Goal: Information Seeking & Learning: Check status

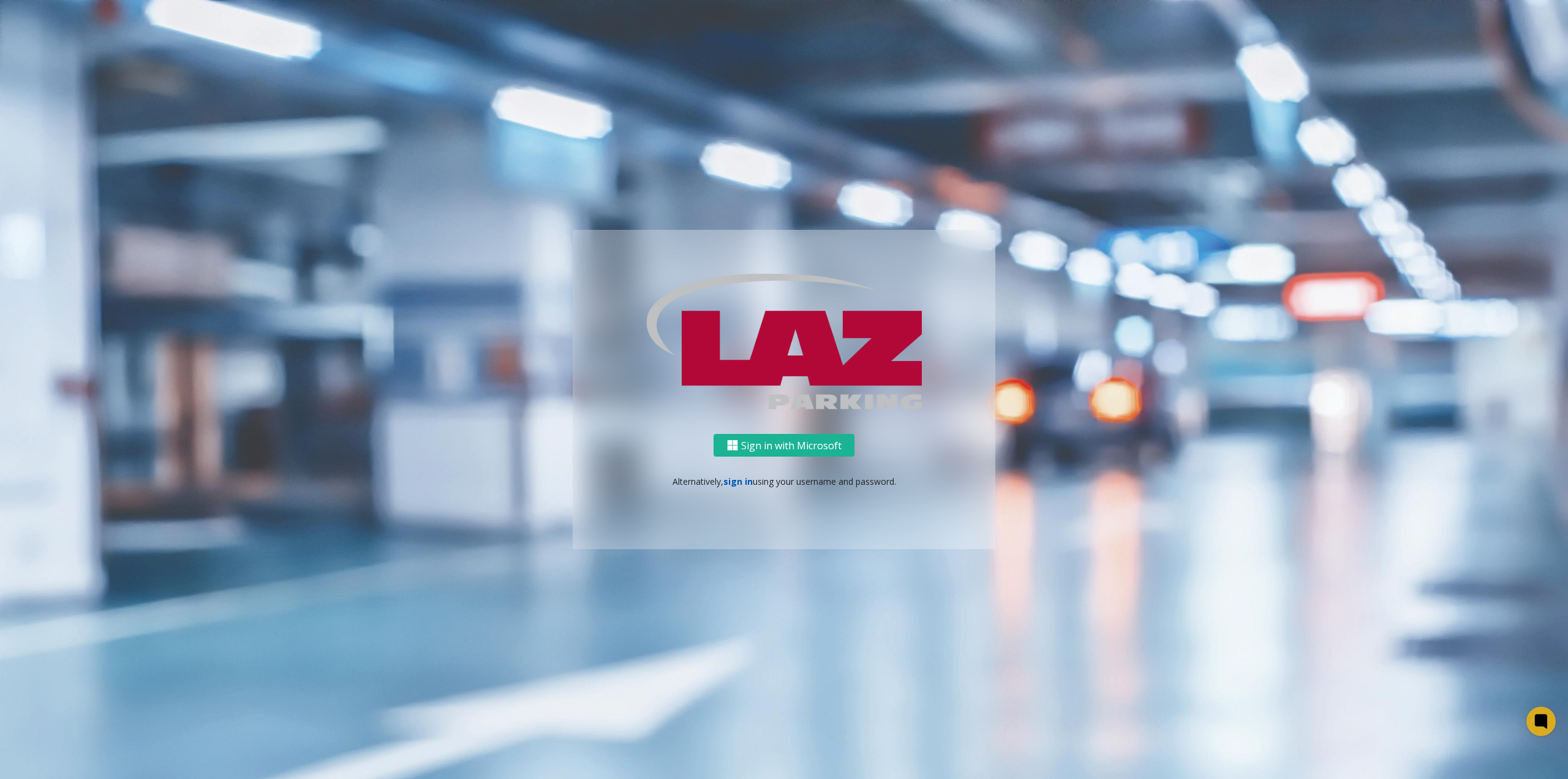
click at [742, 487] on link "sign in" at bounding box center [738, 481] width 29 height 12
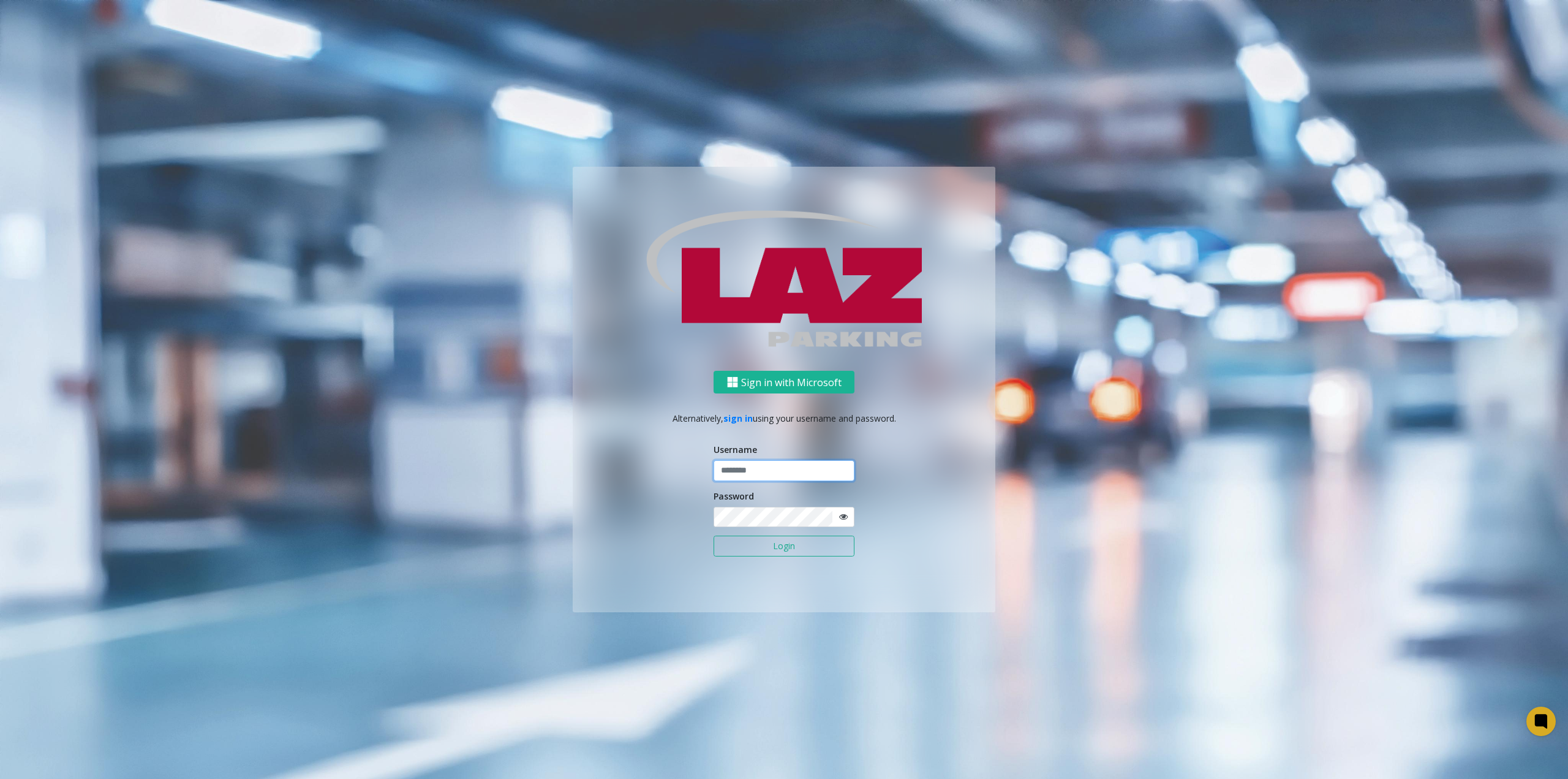
type input "**********"
click at [784, 550] on button "Login" at bounding box center [784, 546] width 141 height 21
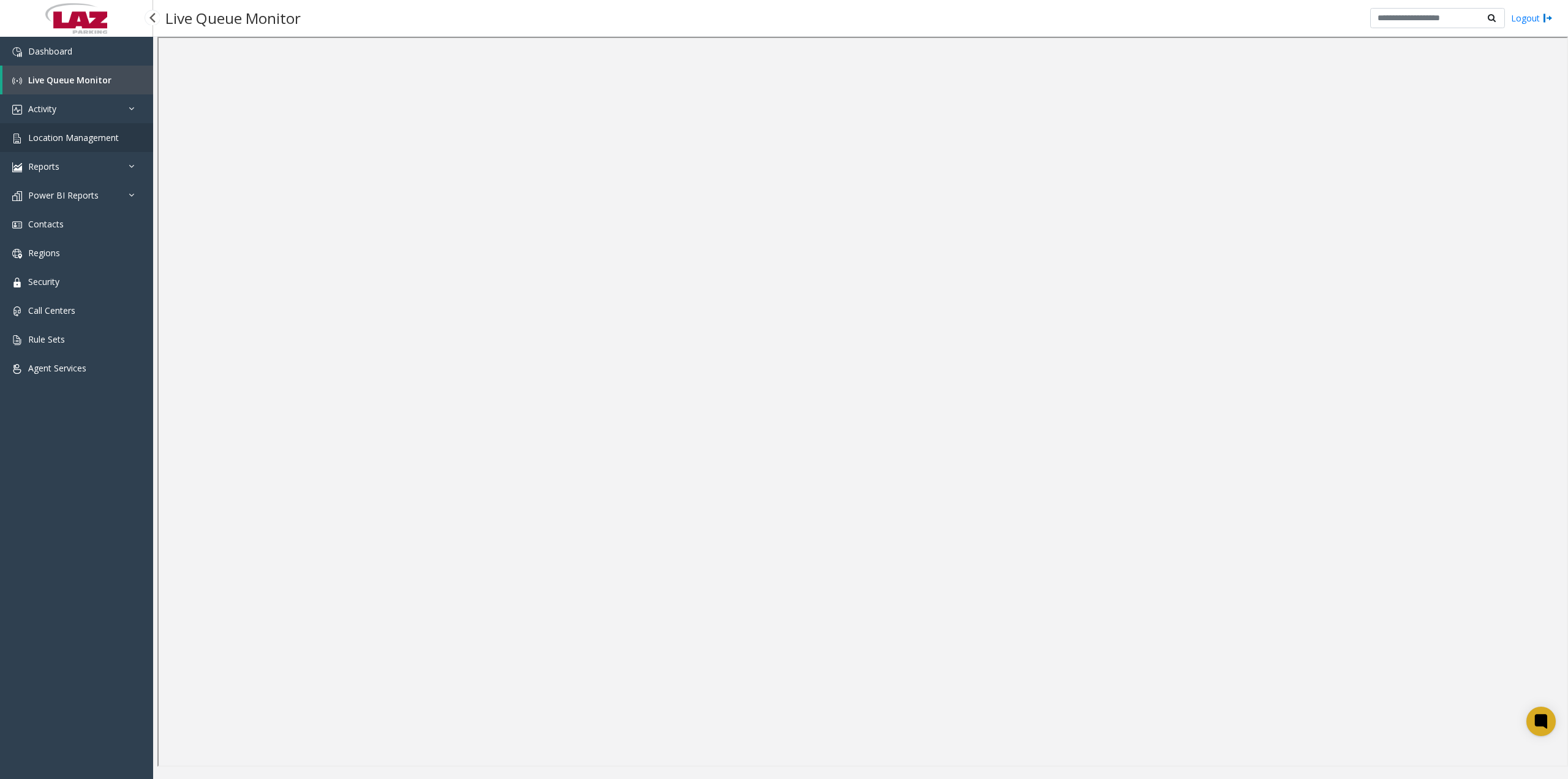
click at [105, 144] on link "Location Management" at bounding box center [76, 138] width 154 height 29
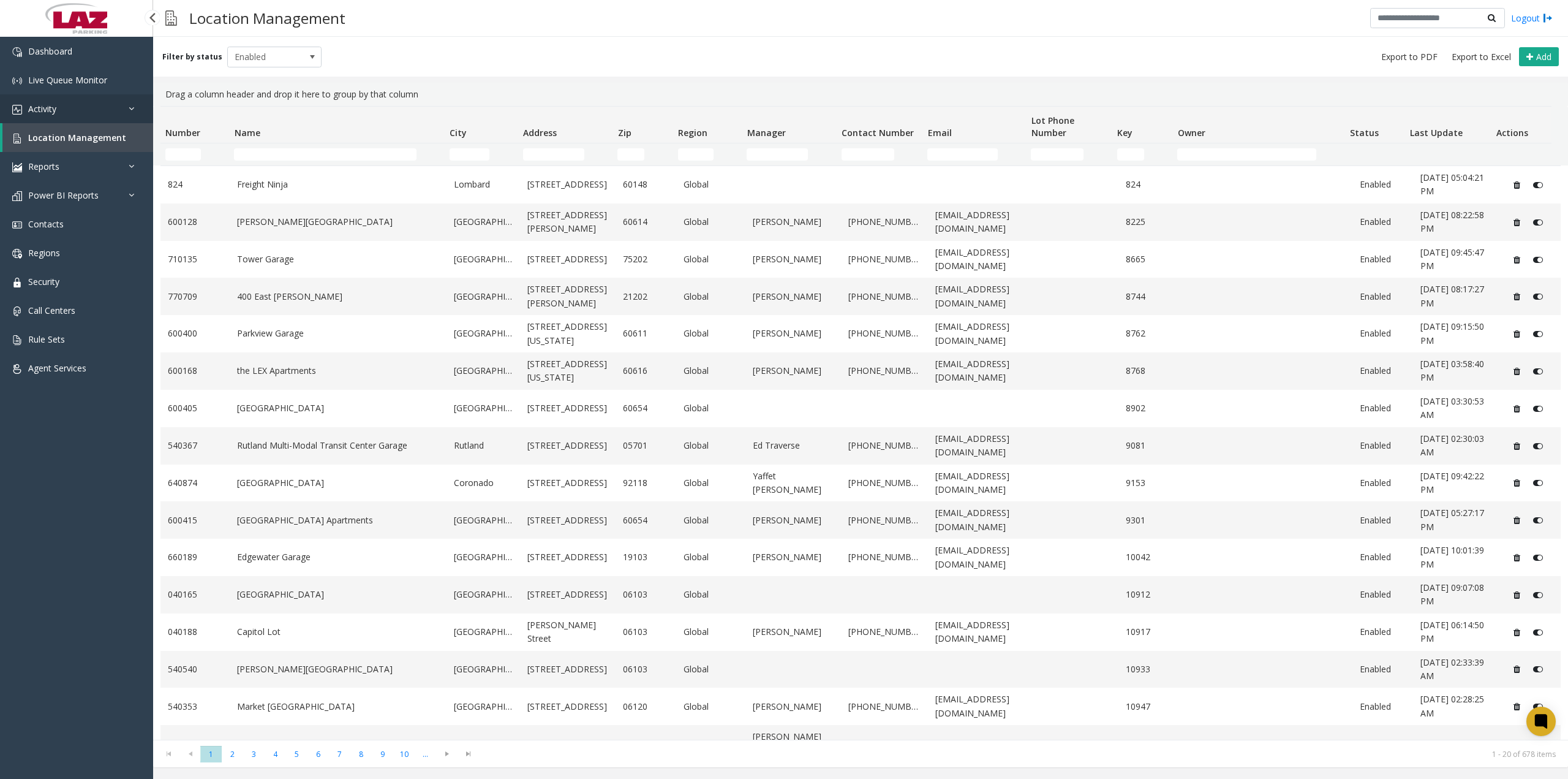
click at [113, 110] on link "Activity" at bounding box center [76, 109] width 154 height 29
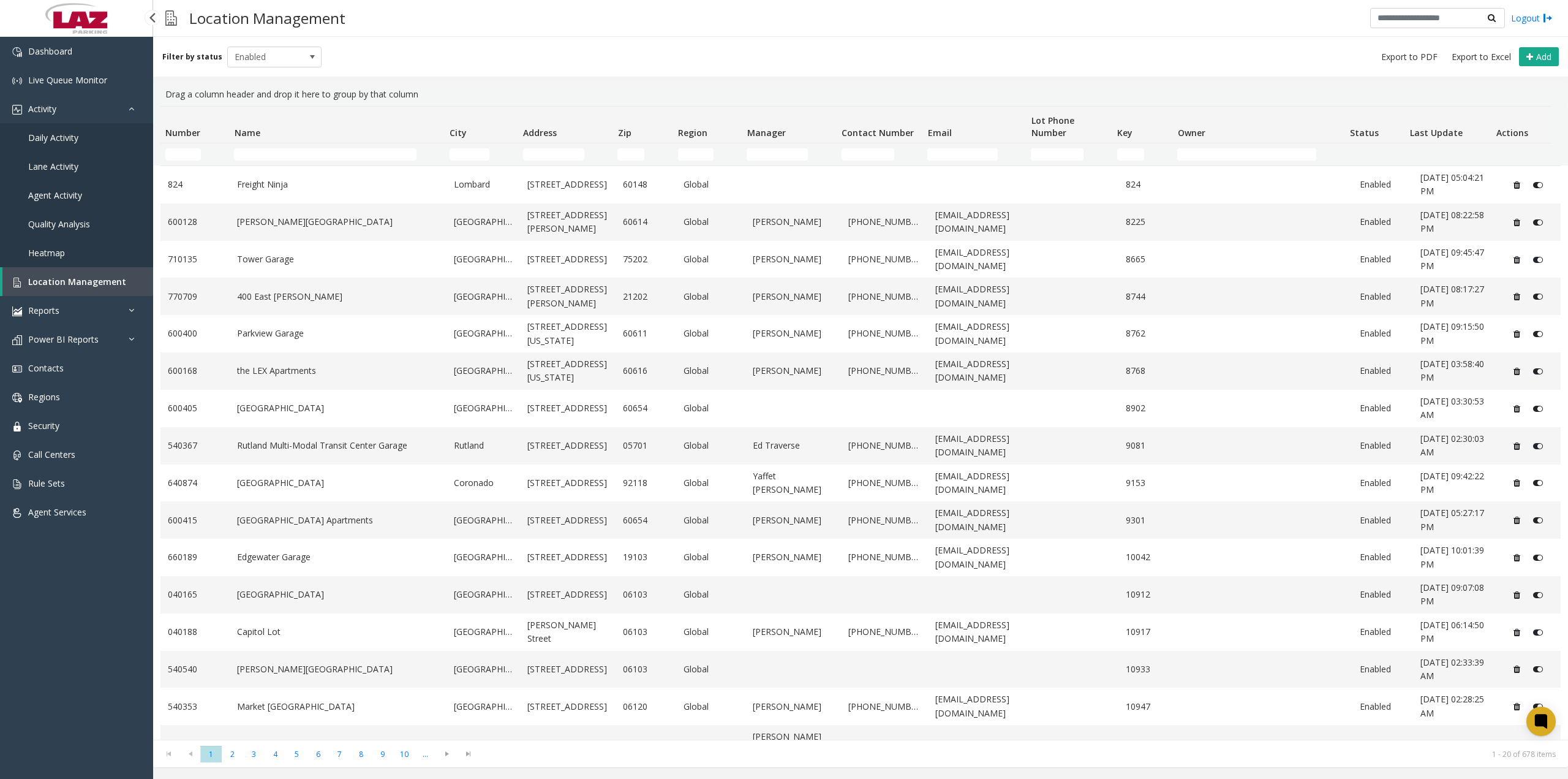
click at [65, 132] on span "Daily Activity" at bounding box center [53, 137] width 50 height 12
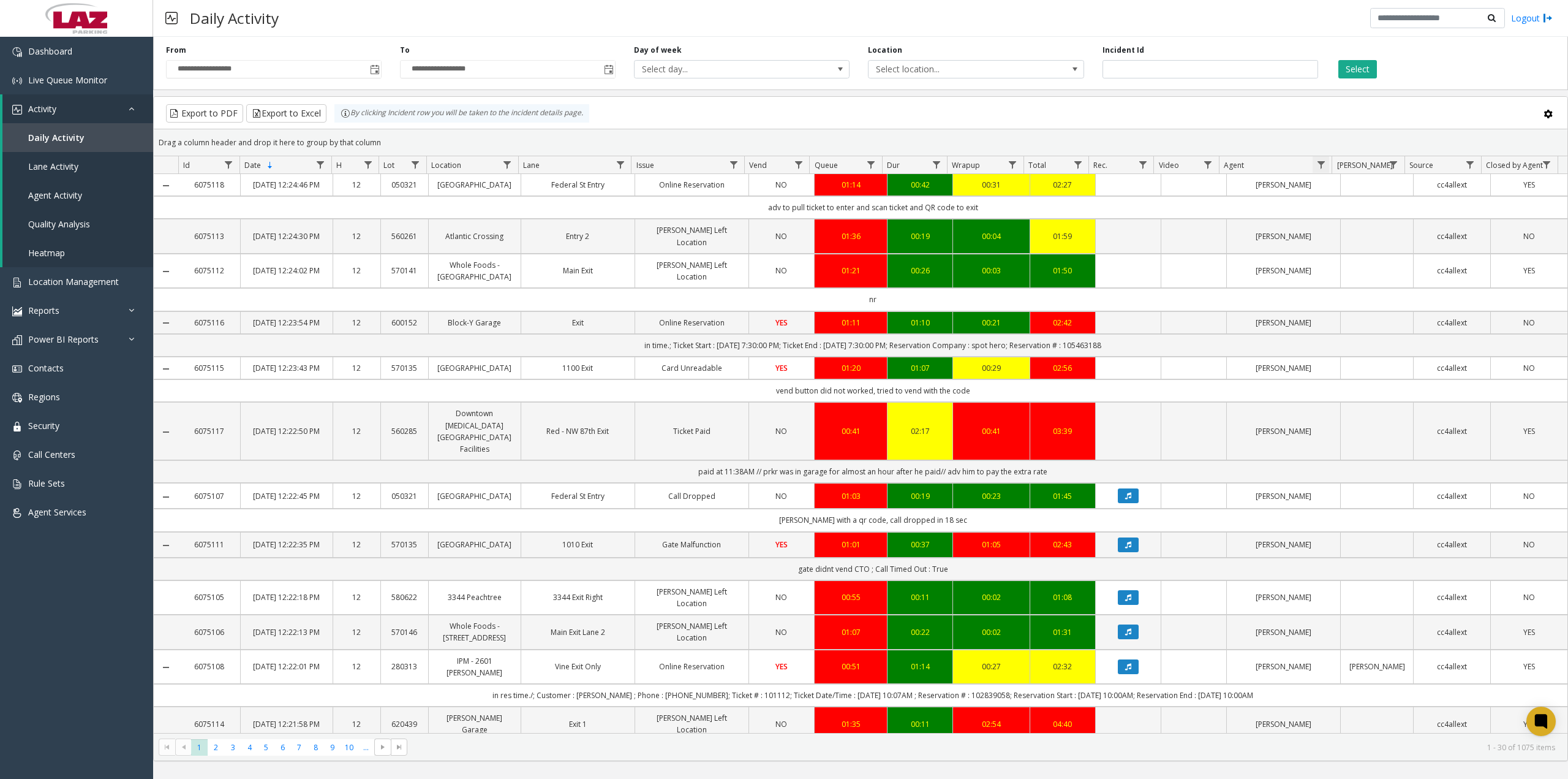
click at [1320, 164] on span "Data table" at bounding box center [1322, 165] width 10 height 10
click at [1332, 213] on input "Agent Filter" at bounding box center [1374, 217] width 104 height 21
type input "*****"
click at [1401, 334] on button "Filter" at bounding box center [1401, 331] width 50 height 27
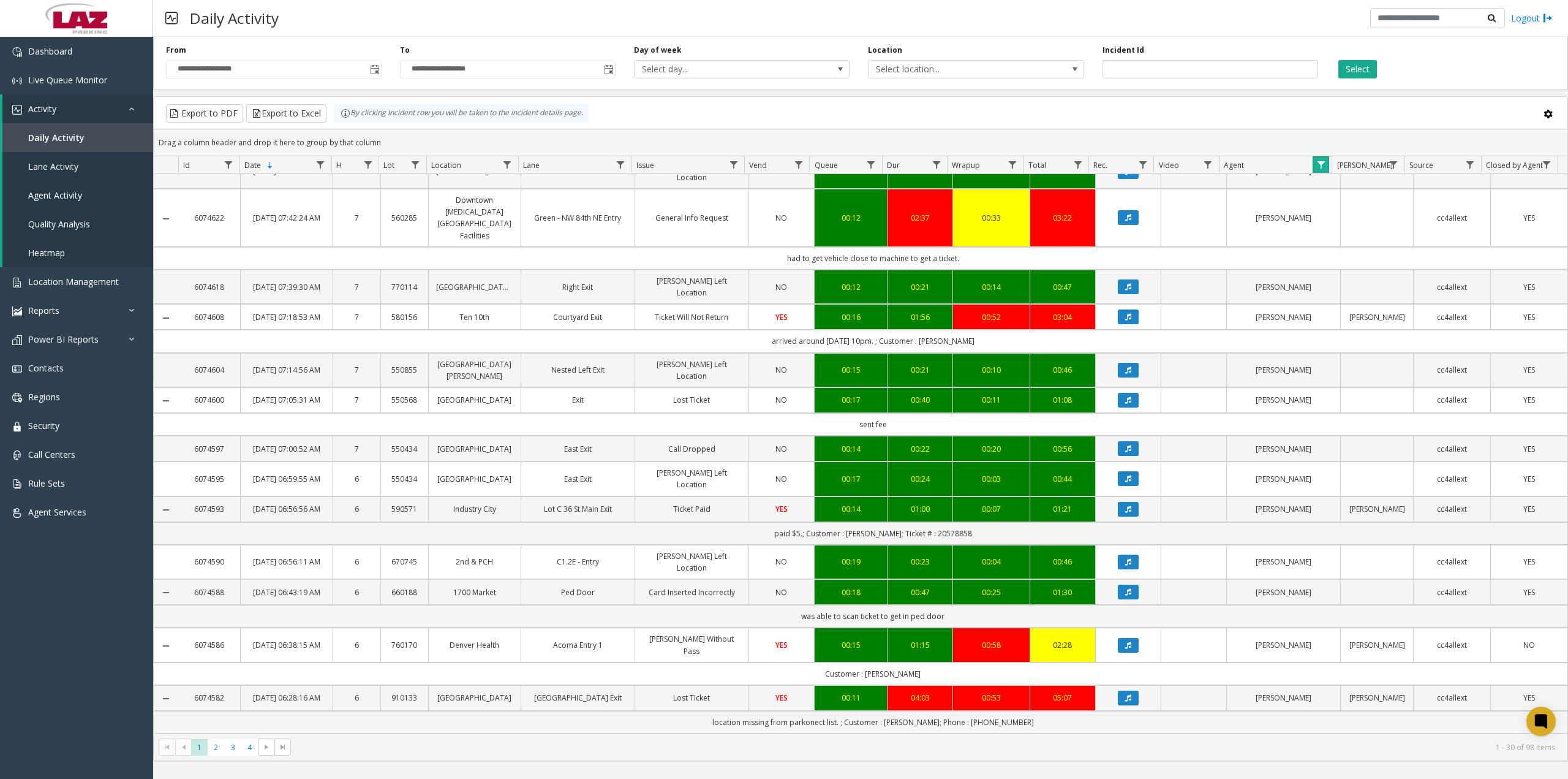
scroll to position [978, 0]
click at [217, 745] on span "2" at bounding box center [215, 746] width 16 height 16
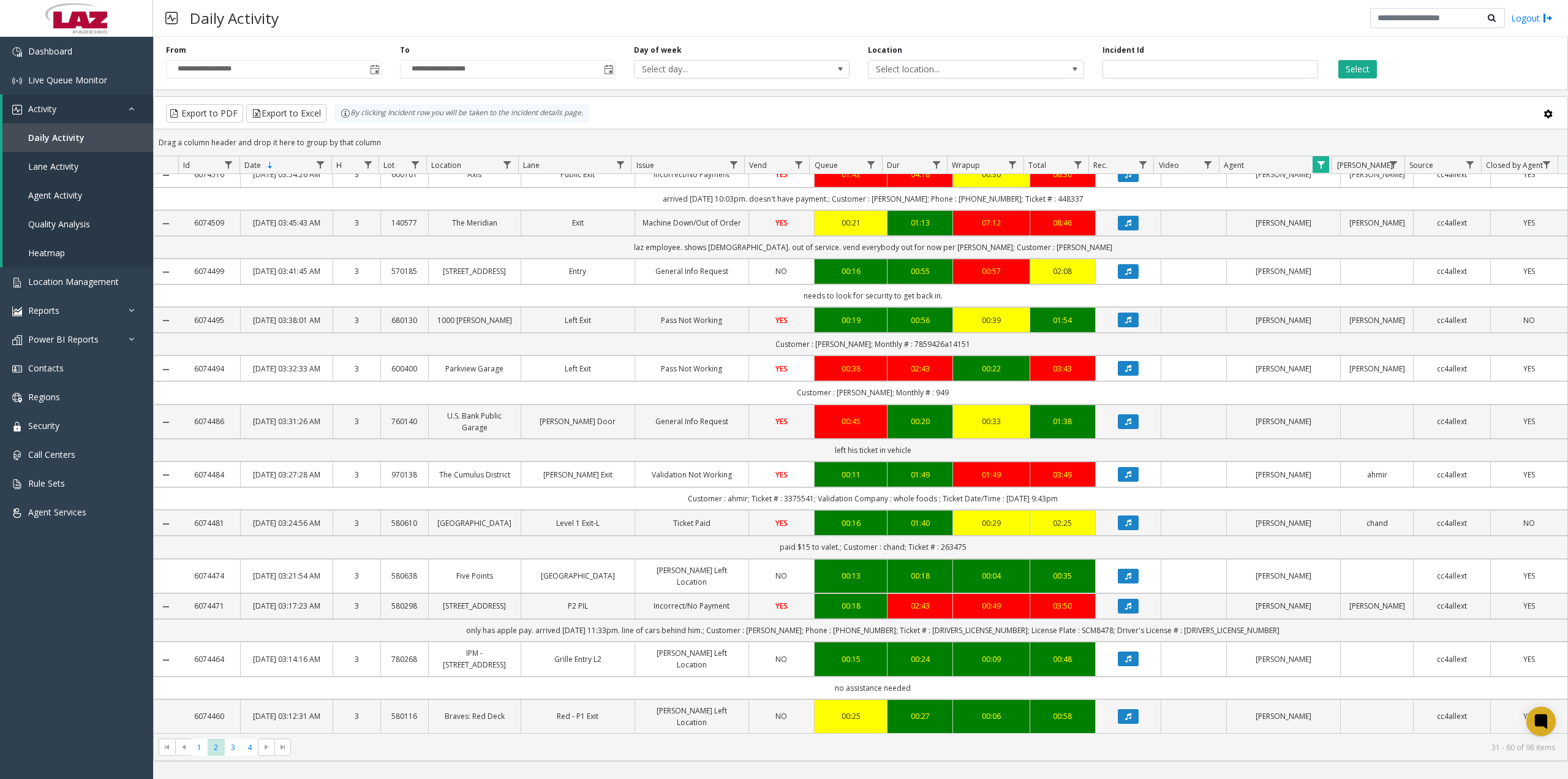
scroll to position [919, 0]
click at [510, 166] on span "Data table" at bounding box center [507, 165] width 10 height 10
click at [546, 216] on input "Location Filter" at bounding box center [560, 217] width 104 height 21
click at [112, 46] on link "Dashboard" at bounding box center [76, 51] width 154 height 29
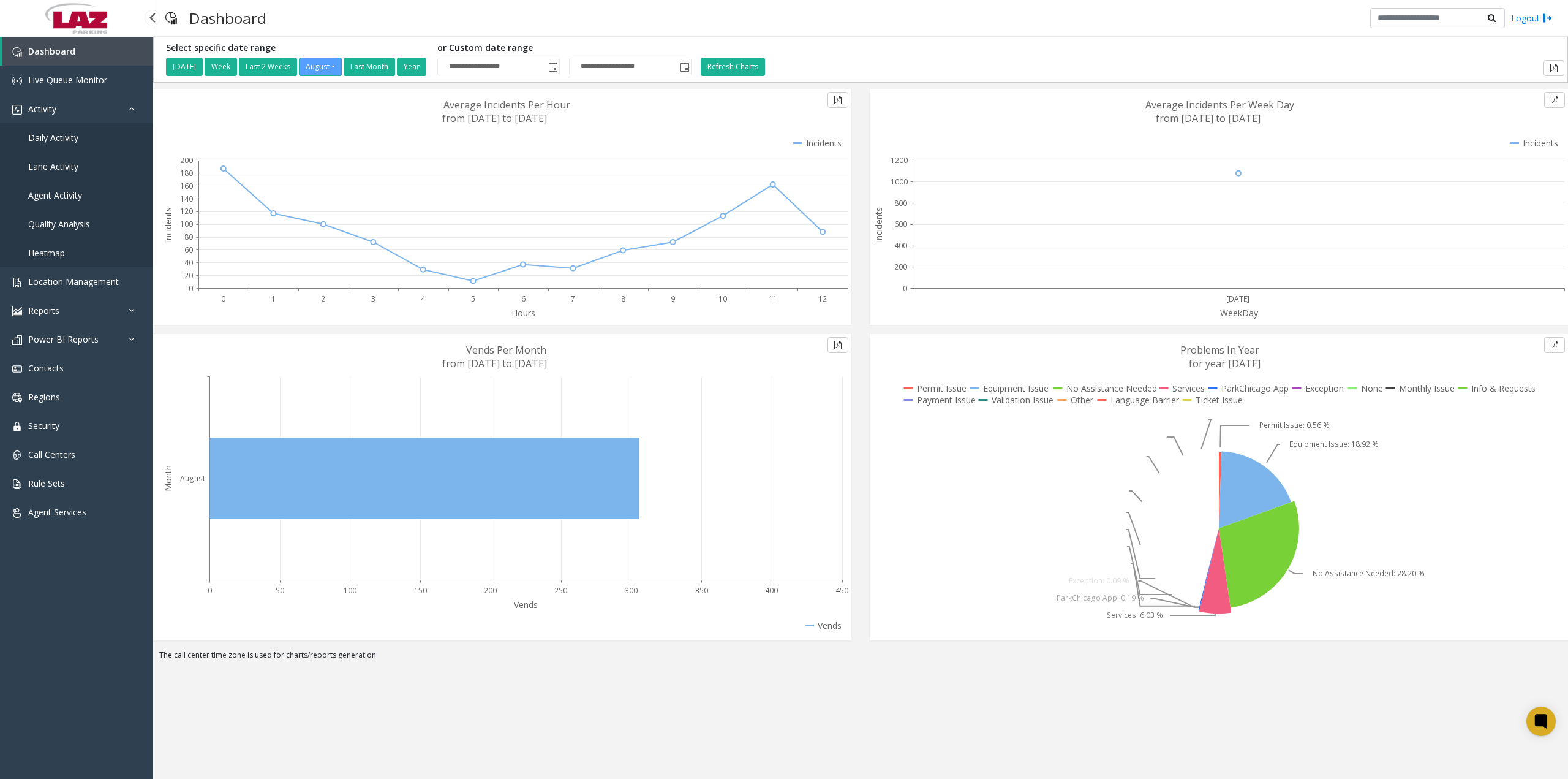
click at [68, 140] on span "Daily Activity" at bounding box center [53, 137] width 50 height 12
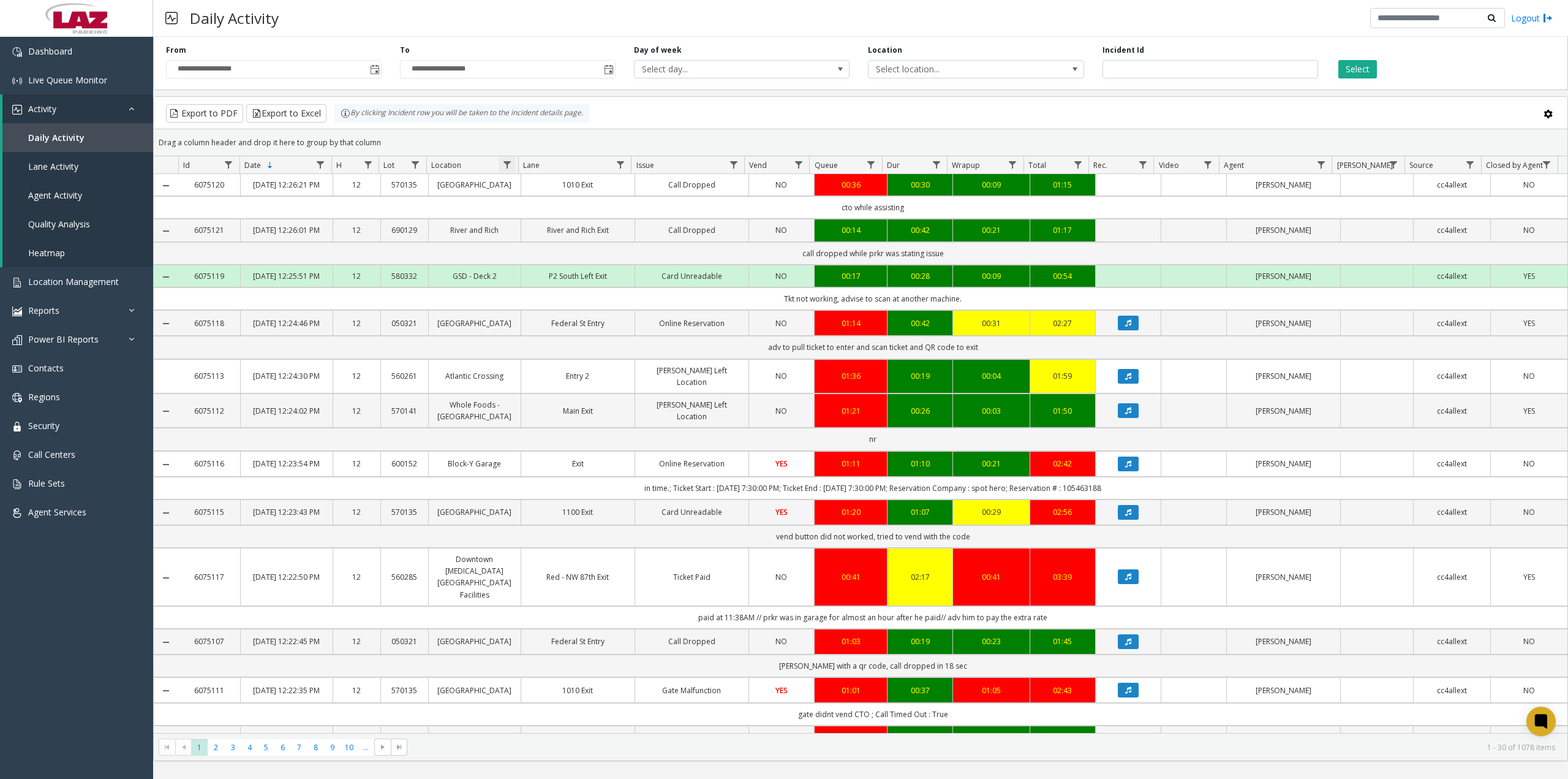
click at [504, 162] on span "Data table" at bounding box center [507, 165] width 10 height 10
click at [541, 204] on kendo-grid-filter-menu-input-wrapper "Contains" at bounding box center [560, 205] width 104 height 46
click at [534, 213] on input "Location Filter" at bounding box center [560, 217] width 104 height 21
type input "**********"
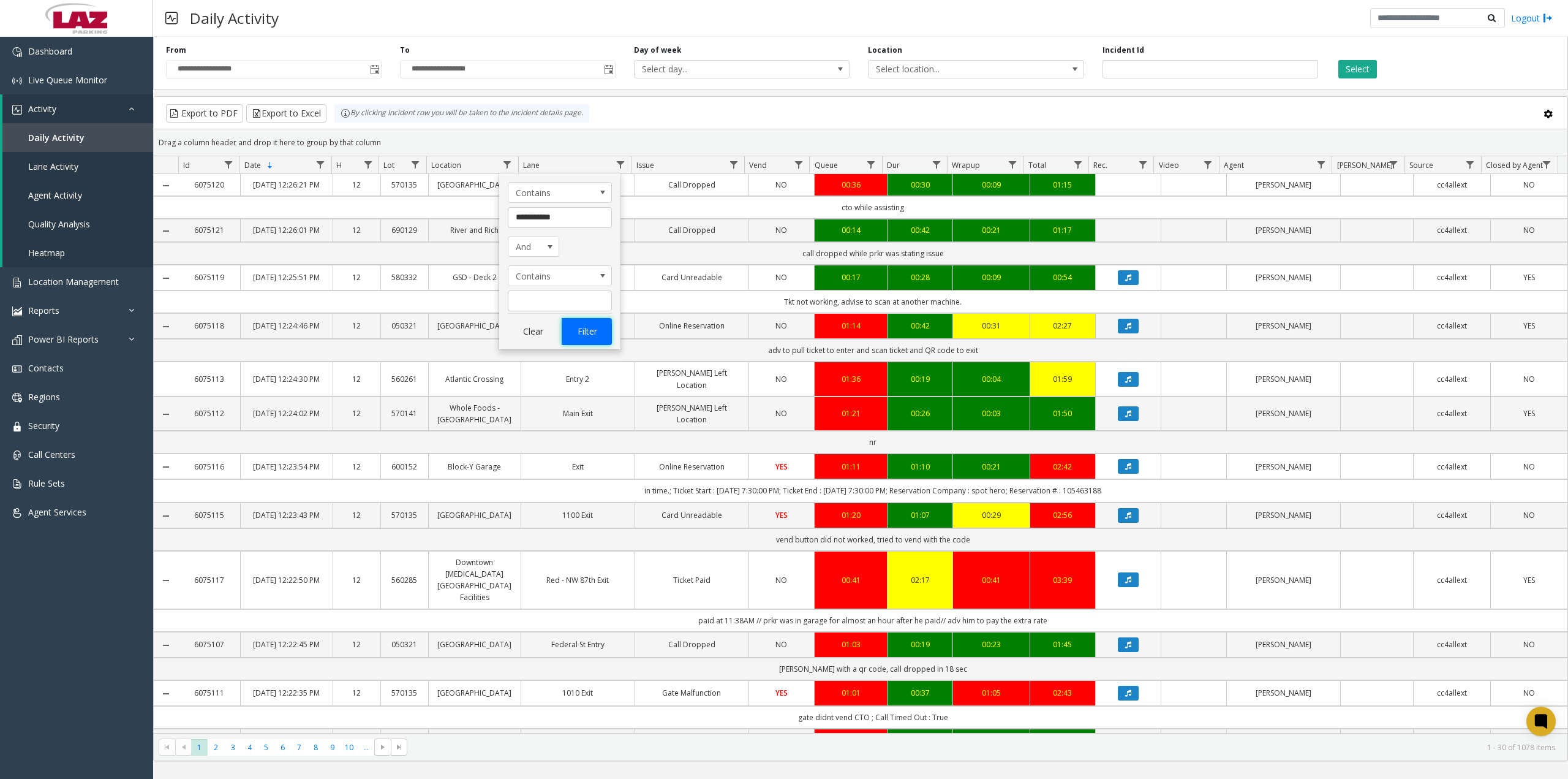
click at [574, 326] on button "Filter" at bounding box center [587, 331] width 50 height 27
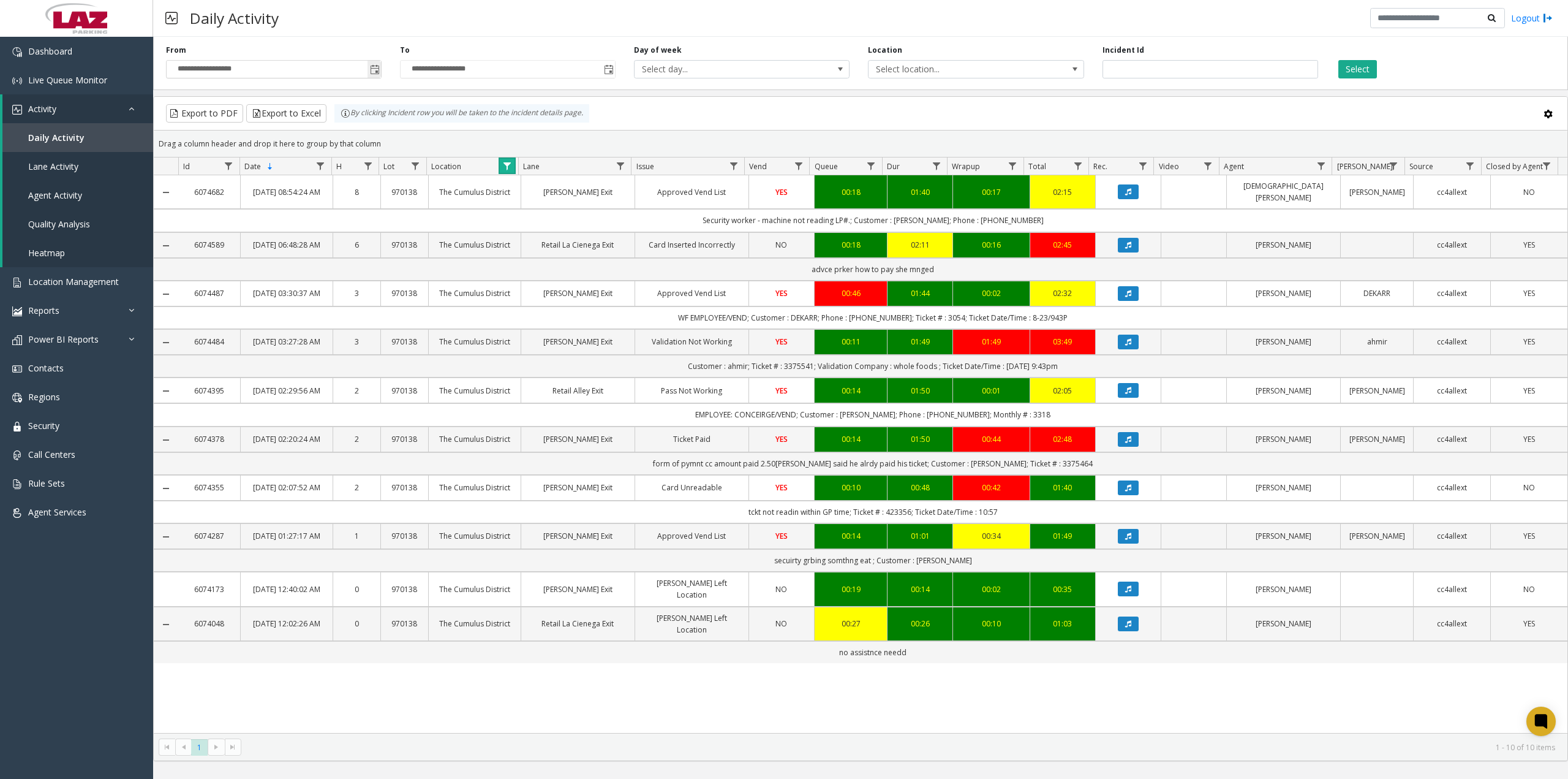
click at [374, 69] on span "Toggle popup" at bounding box center [375, 70] width 10 height 10
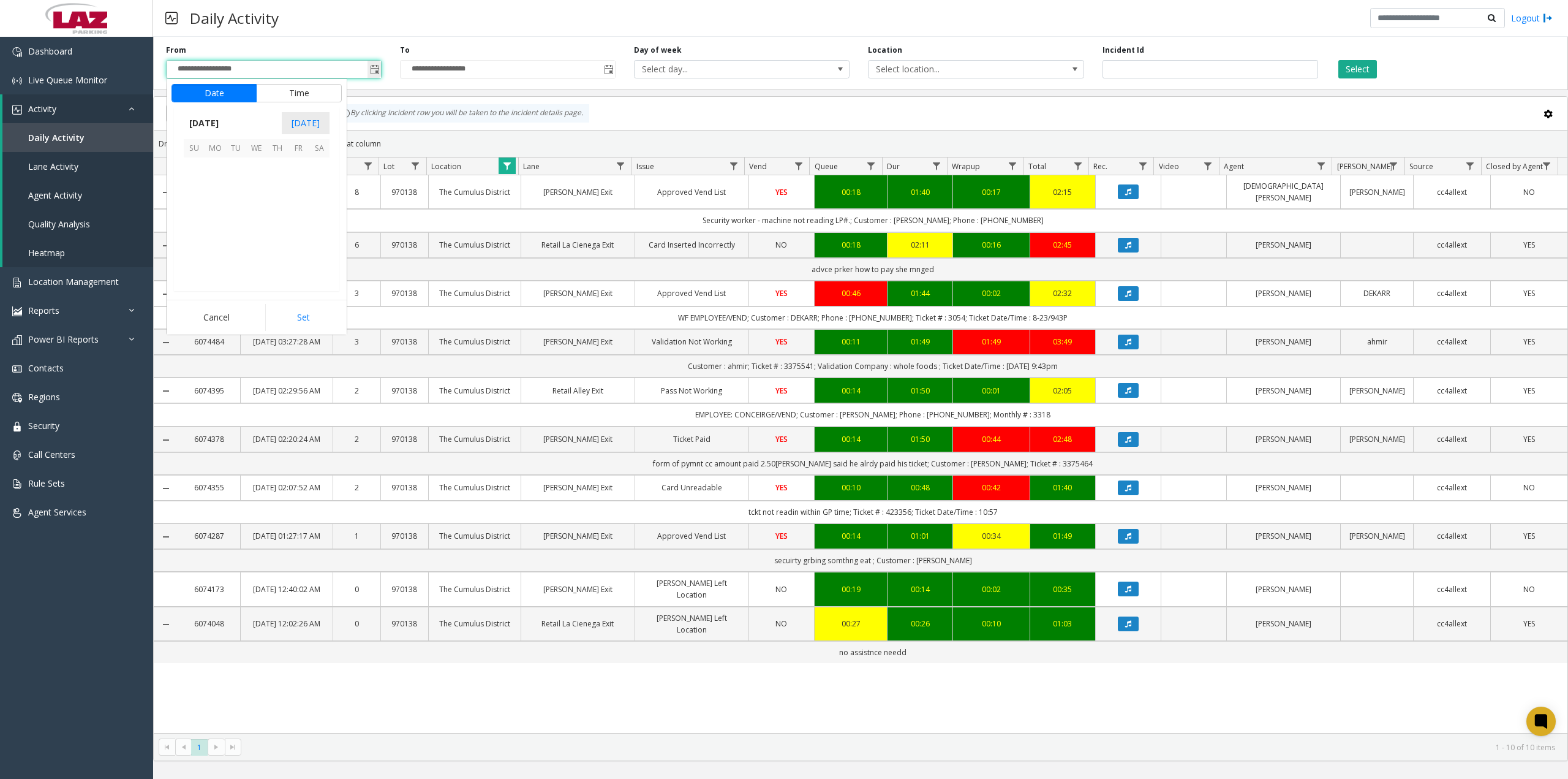
scroll to position [219699, 0]
click at [302, 167] on span "1" at bounding box center [298, 168] width 21 height 21
click at [293, 313] on button "Set" at bounding box center [304, 318] width 77 height 27
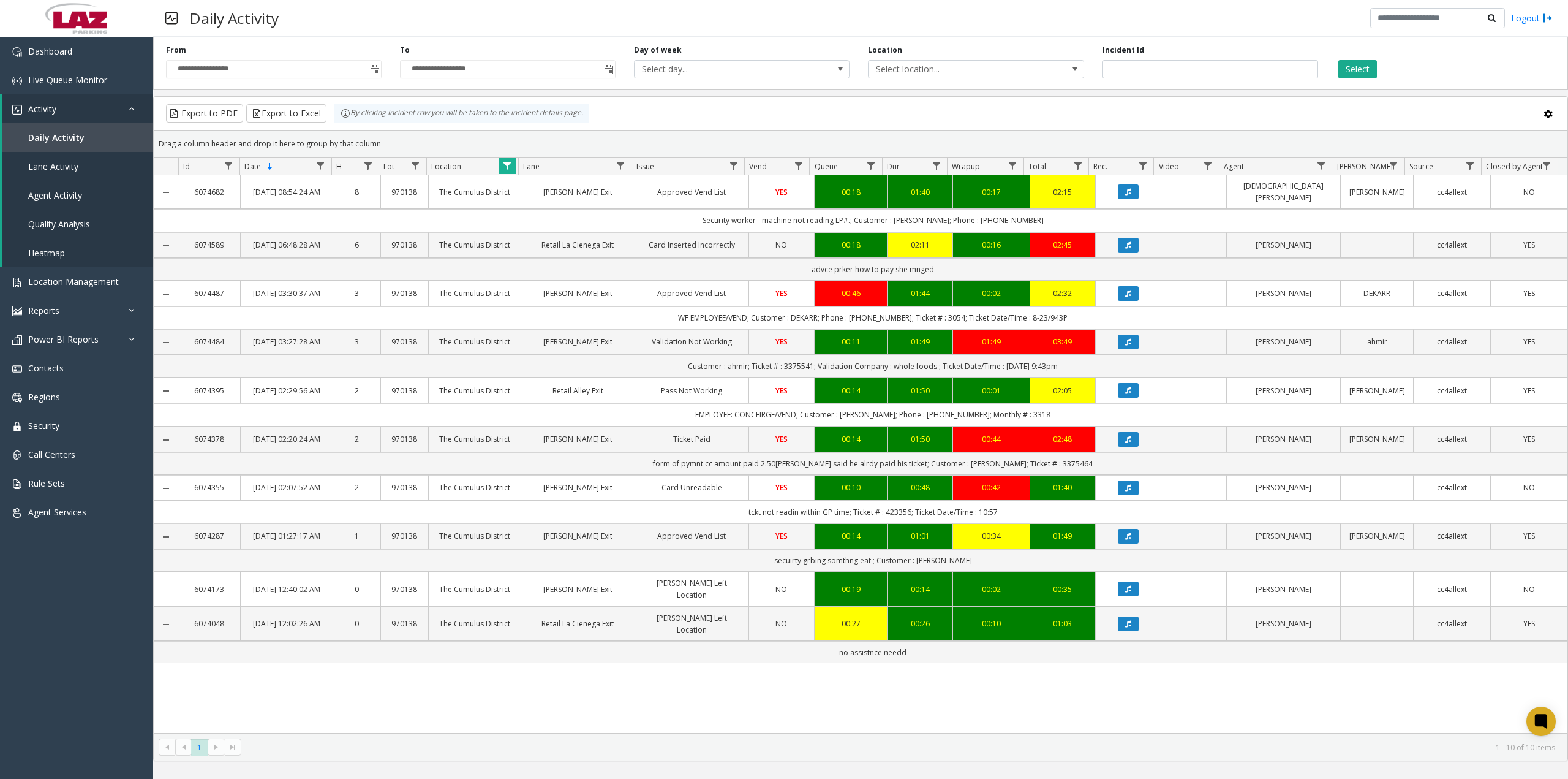
click at [1352, 58] on div "Select" at bounding box center [1444, 61] width 234 height 34
click at [1354, 66] on button "Select" at bounding box center [1358, 69] width 39 height 18
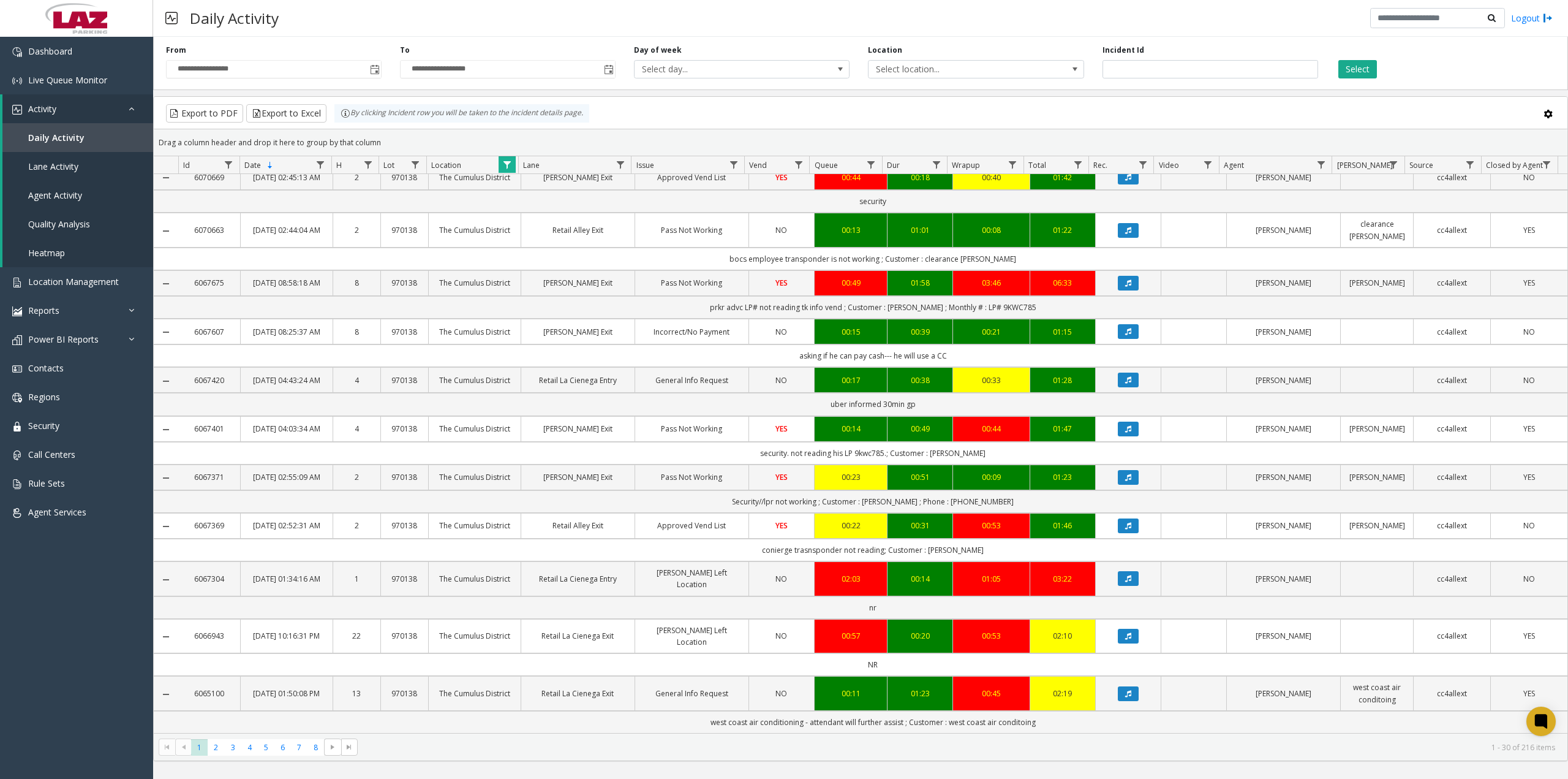
scroll to position [1115, 0]
click at [219, 753] on span "2" at bounding box center [215, 746] width 16 height 16
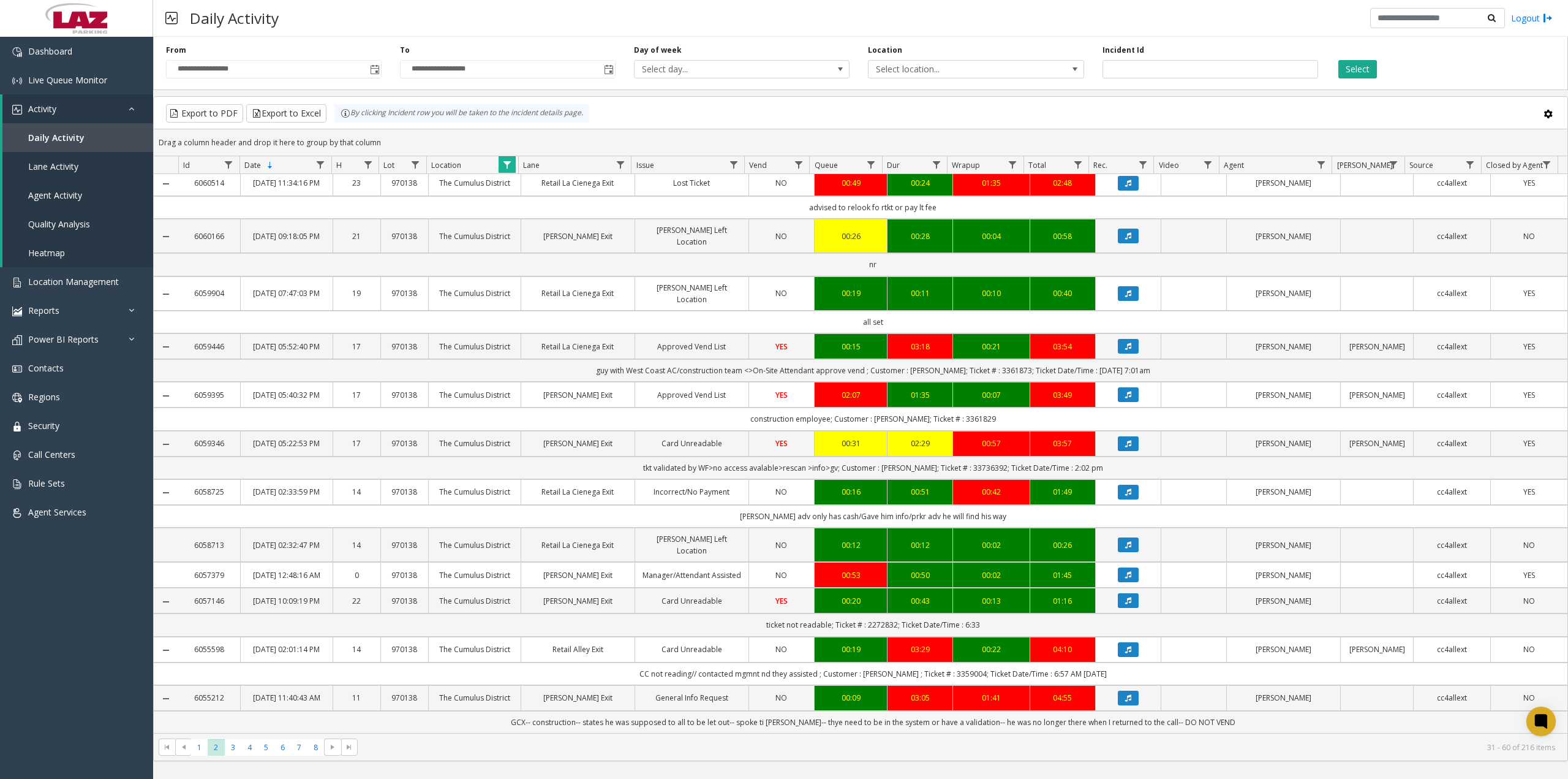
scroll to position [1001, 0]
click at [231, 743] on span "3" at bounding box center [233, 746] width 16 height 16
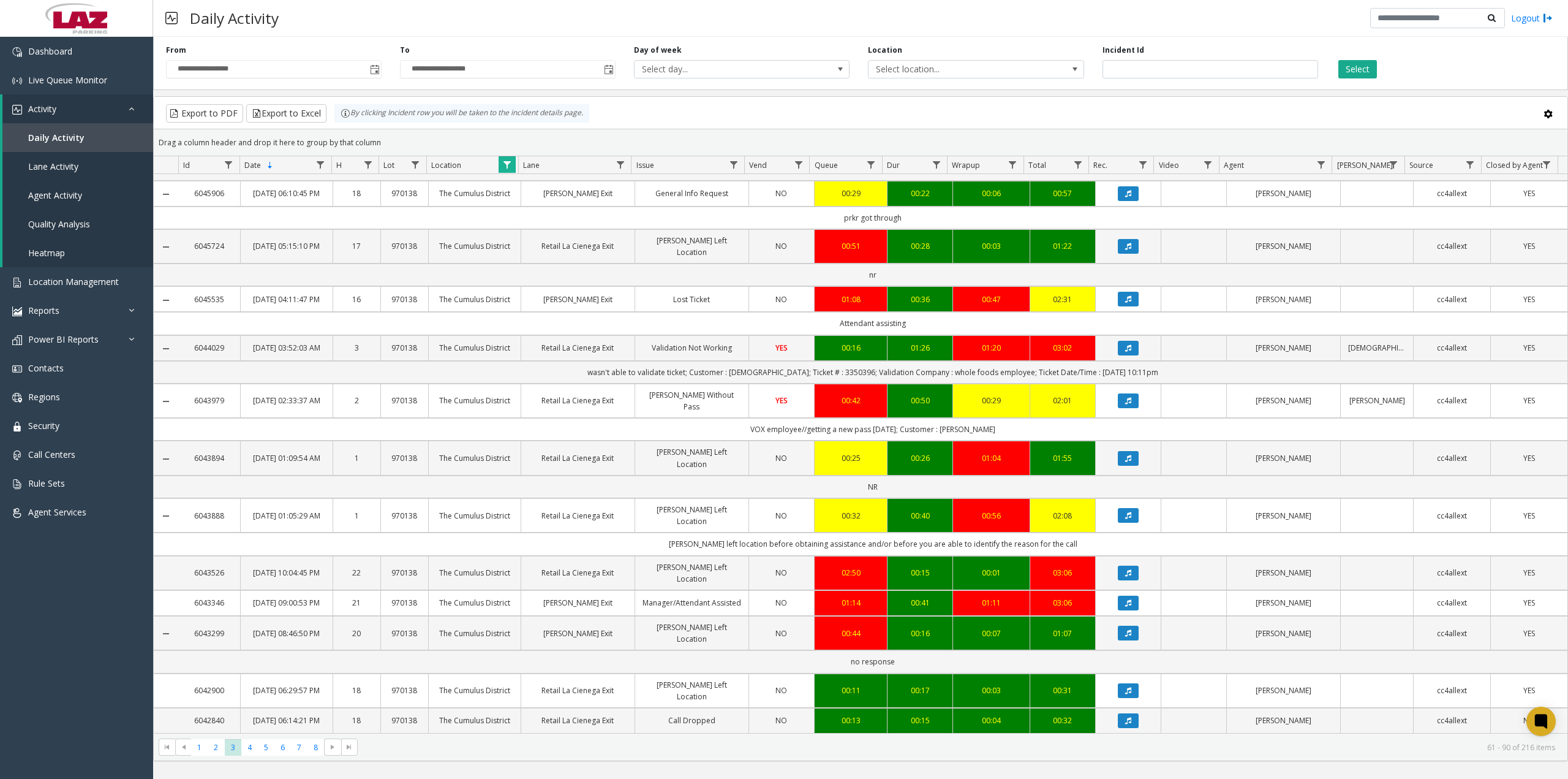
scroll to position [1023, 0]
click at [247, 745] on span "4" at bounding box center [249, 746] width 16 height 16
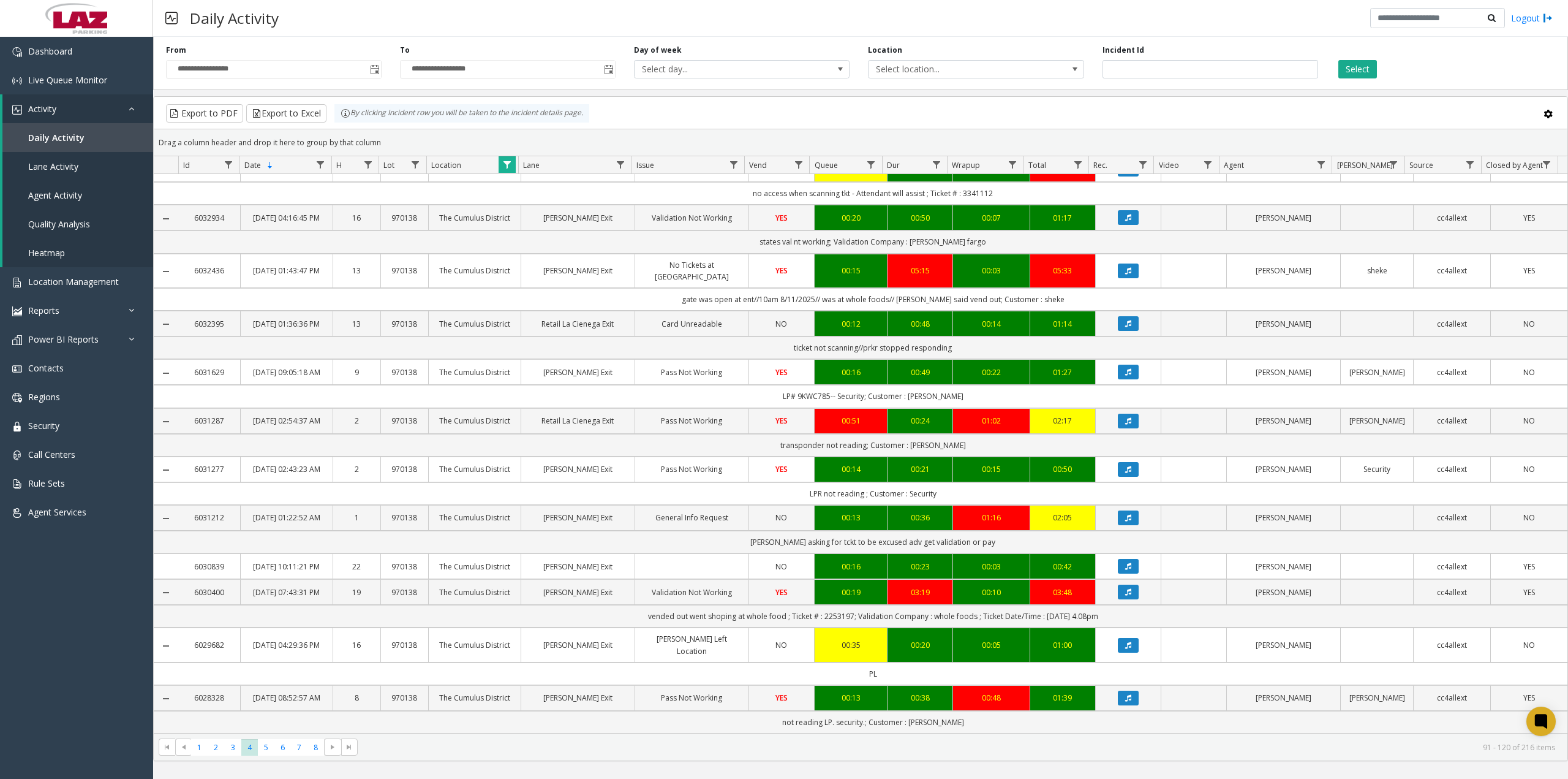
scroll to position [1092, 0]
click at [269, 750] on span "5" at bounding box center [266, 746] width 16 height 16
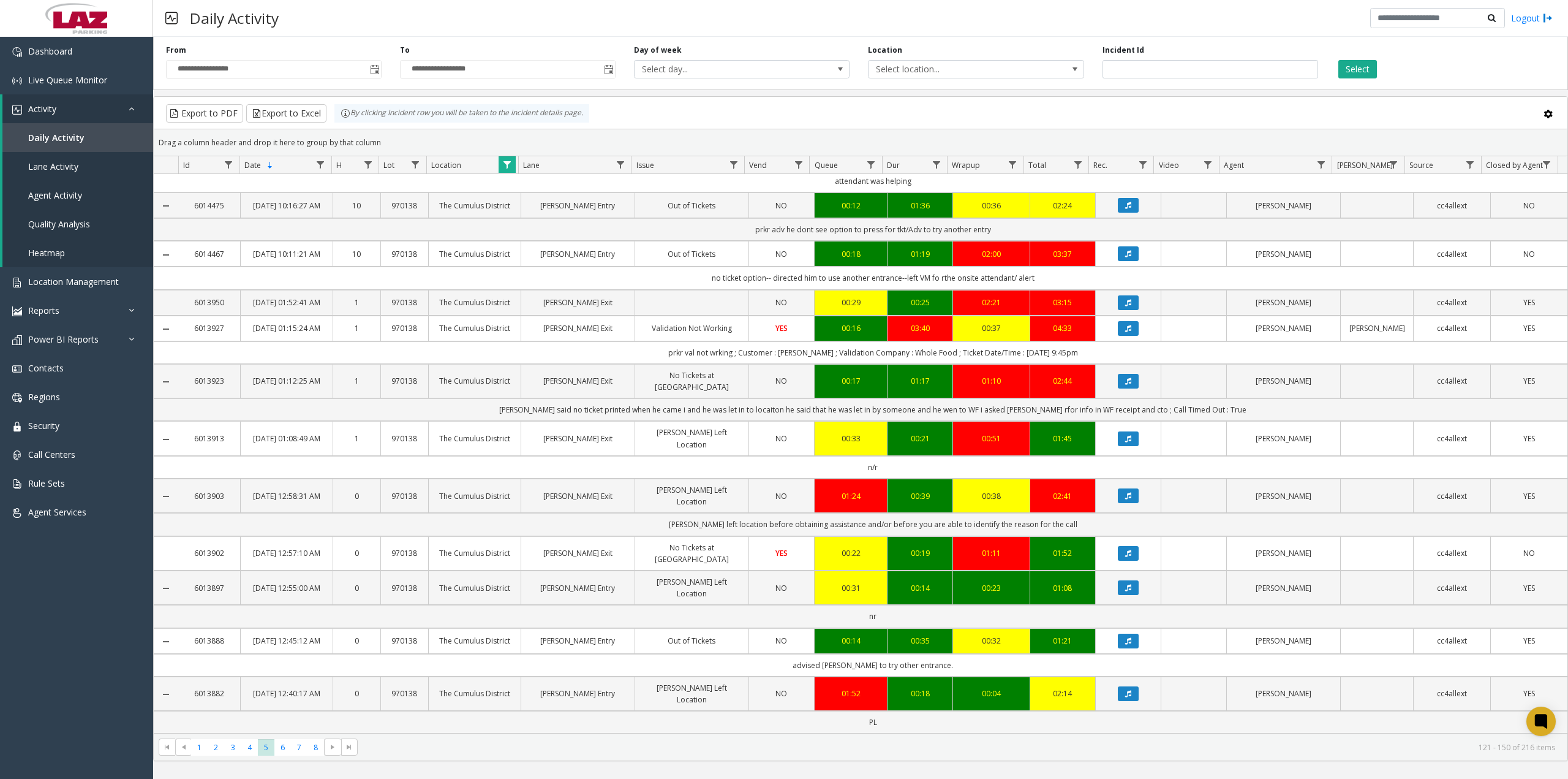
scroll to position [1035, 0]
click at [281, 747] on span "6" at bounding box center [282, 746] width 16 height 16
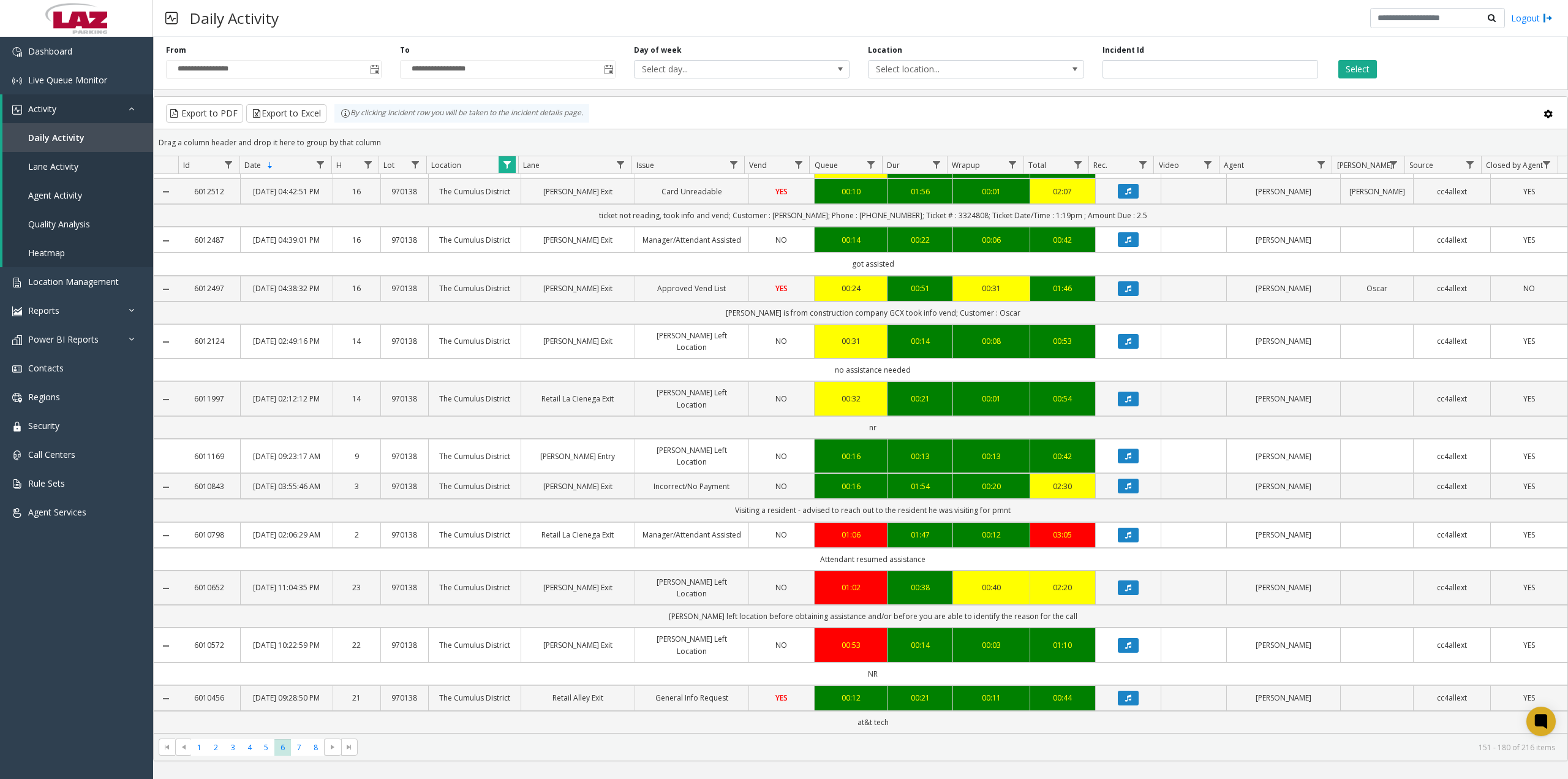
scroll to position [1092, 0]
click at [298, 745] on span "7" at bounding box center [298, 746] width 16 height 16
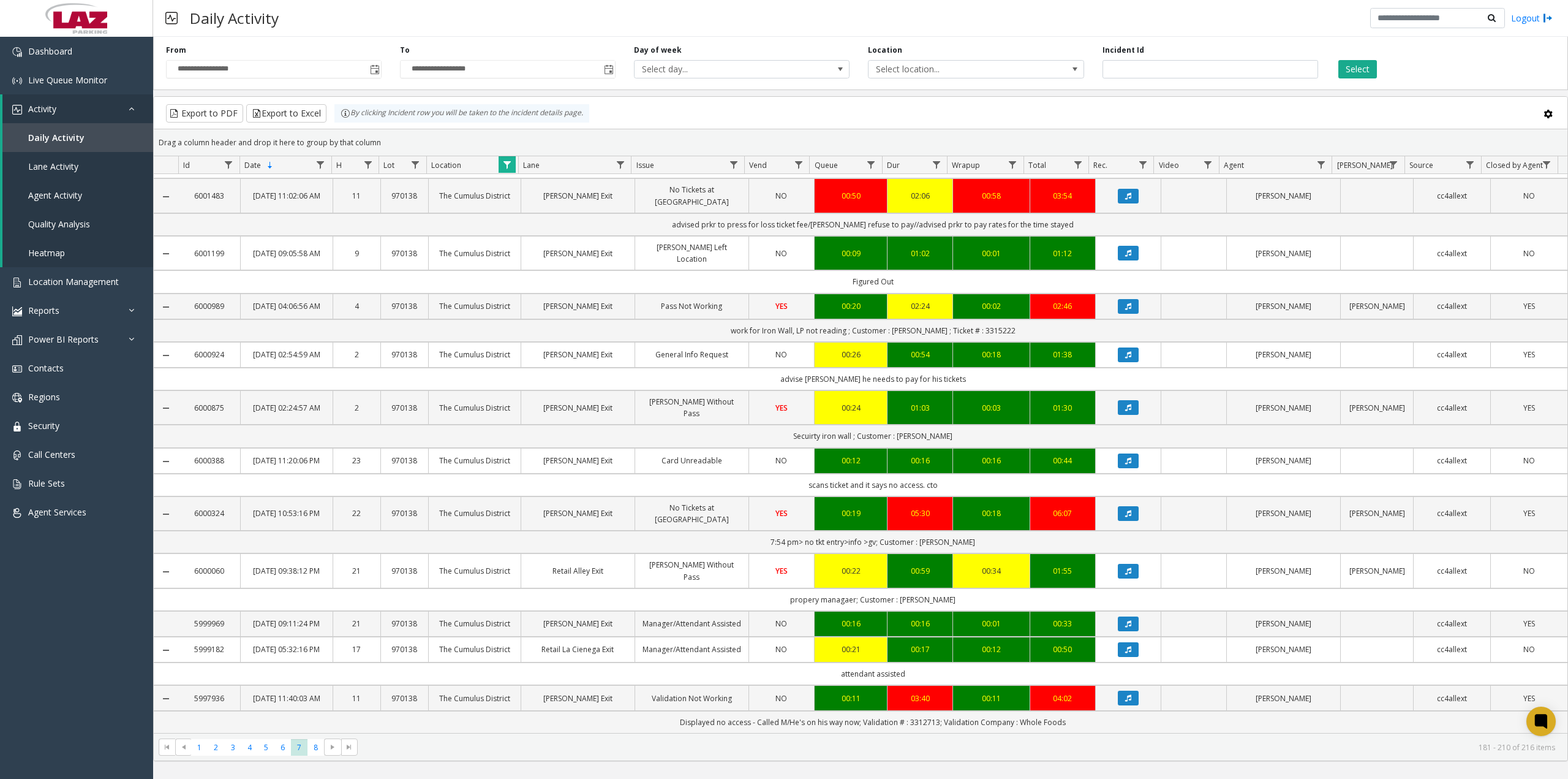
scroll to position [1058, 0]
click at [320, 748] on span "8" at bounding box center [316, 746] width 16 height 16
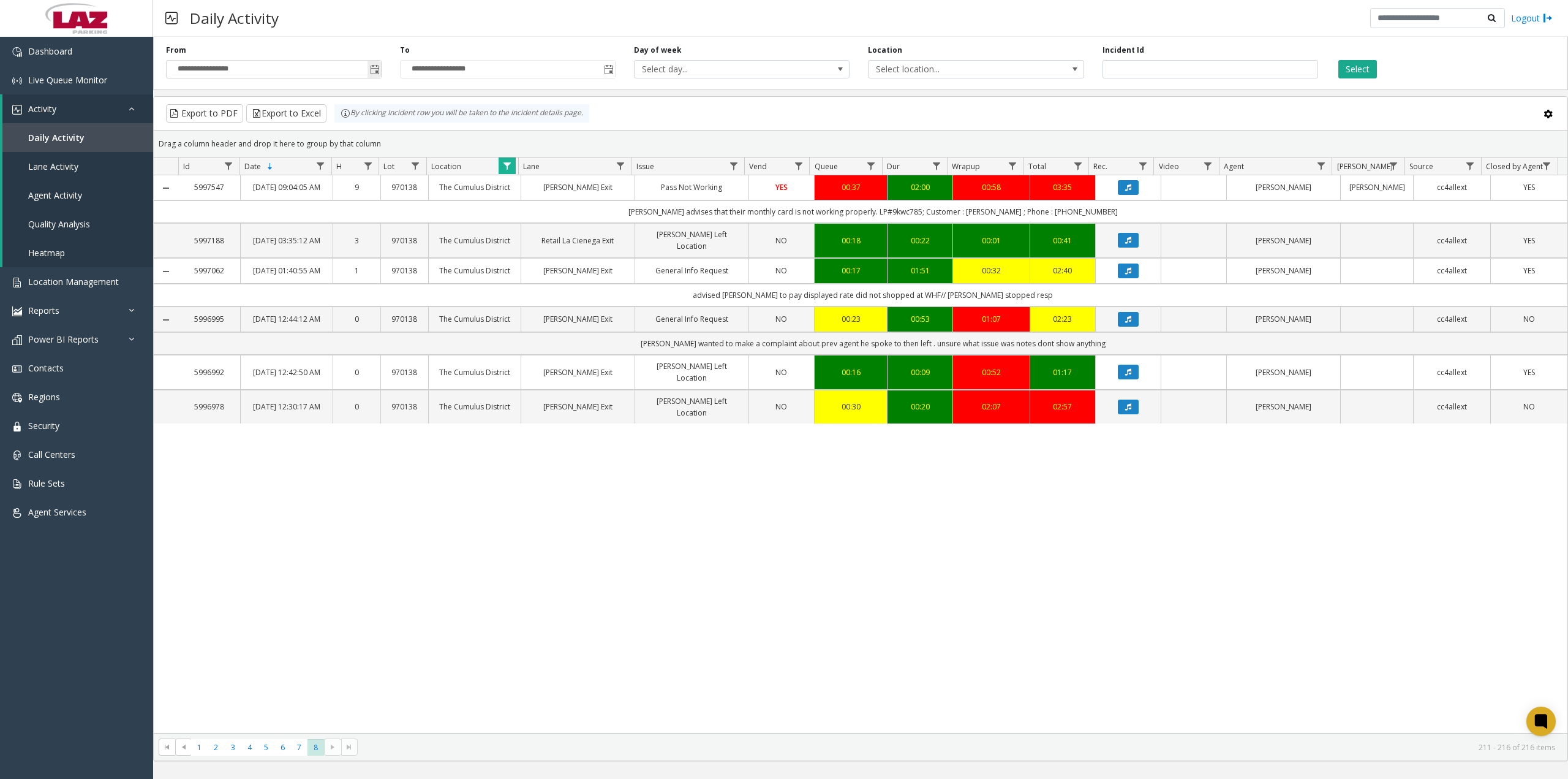
click at [376, 70] on span "Toggle popup" at bounding box center [375, 70] width 10 height 10
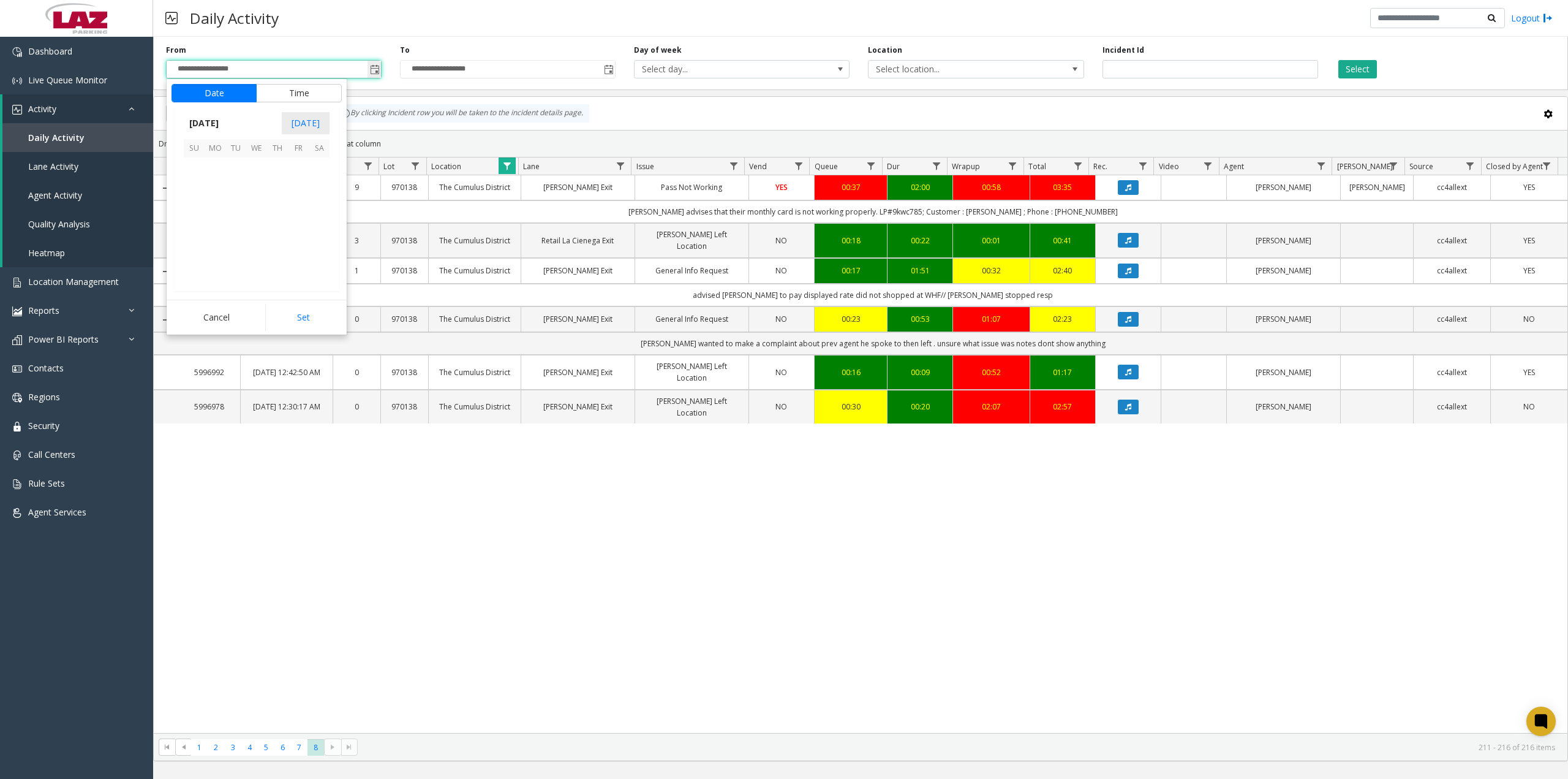
scroll to position [219699, 0]
click at [221, 125] on span "[DATE]" at bounding box center [204, 123] width 41 height 18
click at [249, 181] on span "[DATE]" at bounding box center [257, 179] width 29 height 29
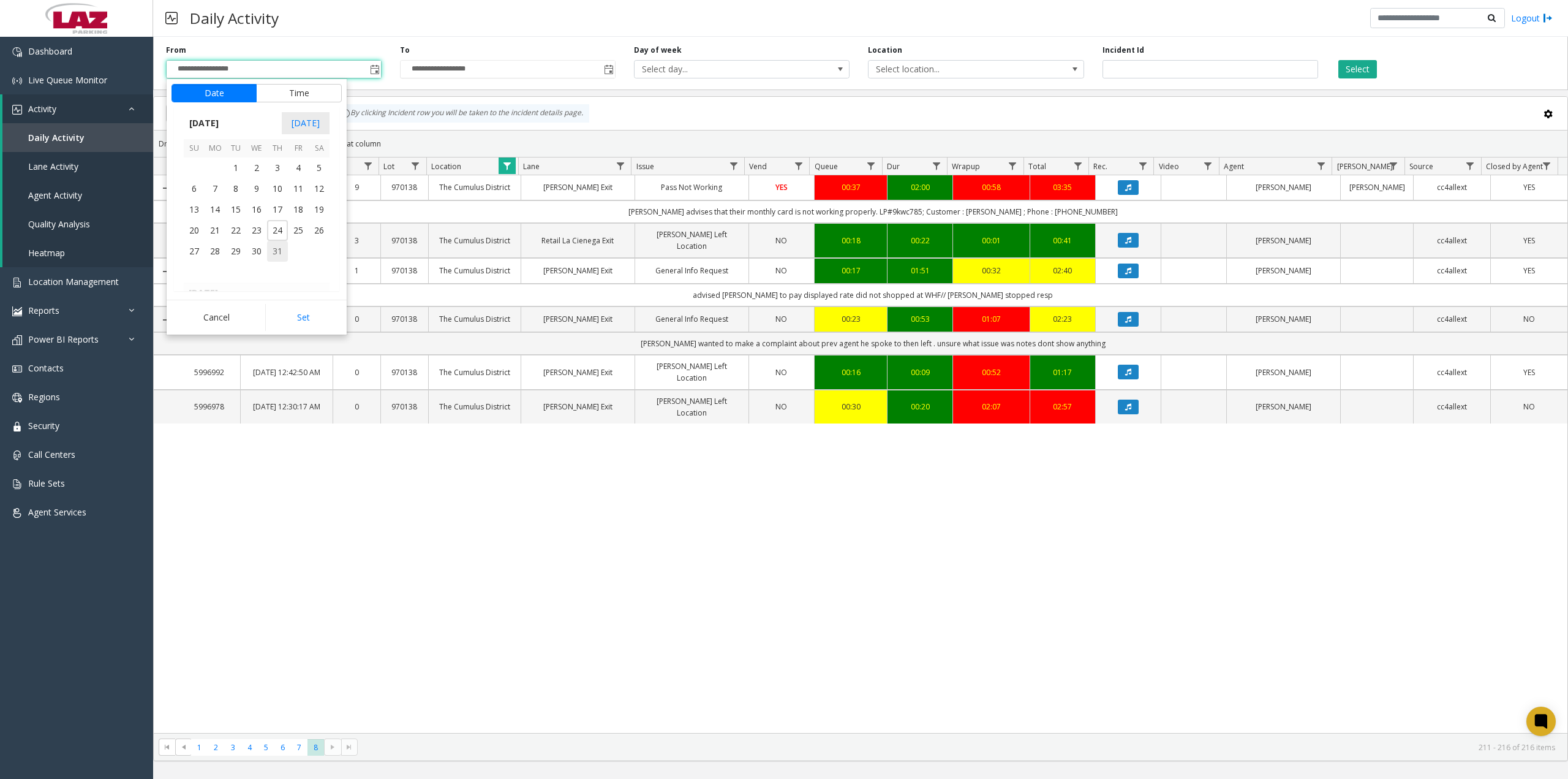
click at [276, 252] on span "31" at bounding box center [278, 251] width 21 height 21
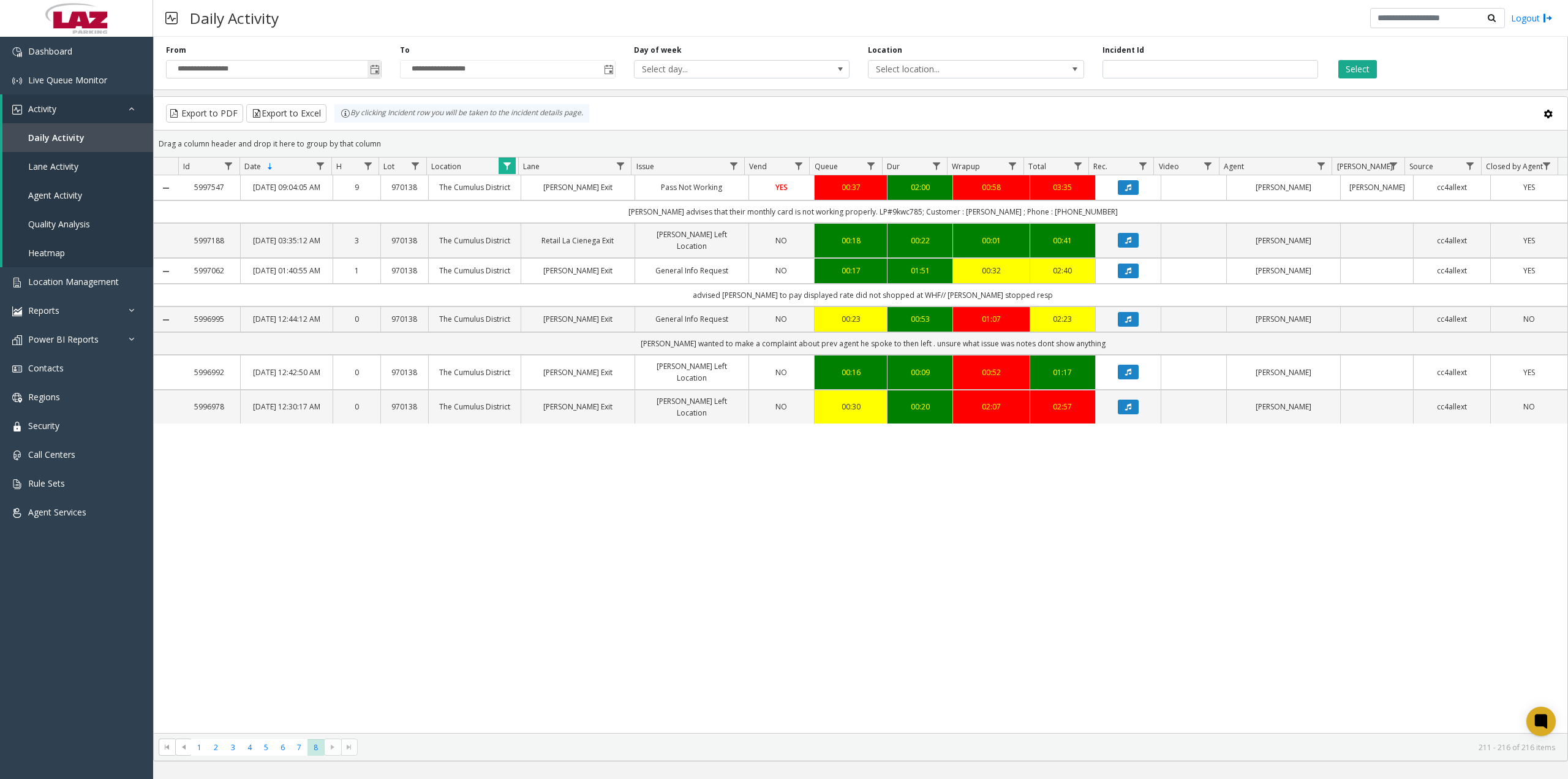
click at [373, 73] on span "Toggle popup" at bounding box center [375, 70] width 10 height 10
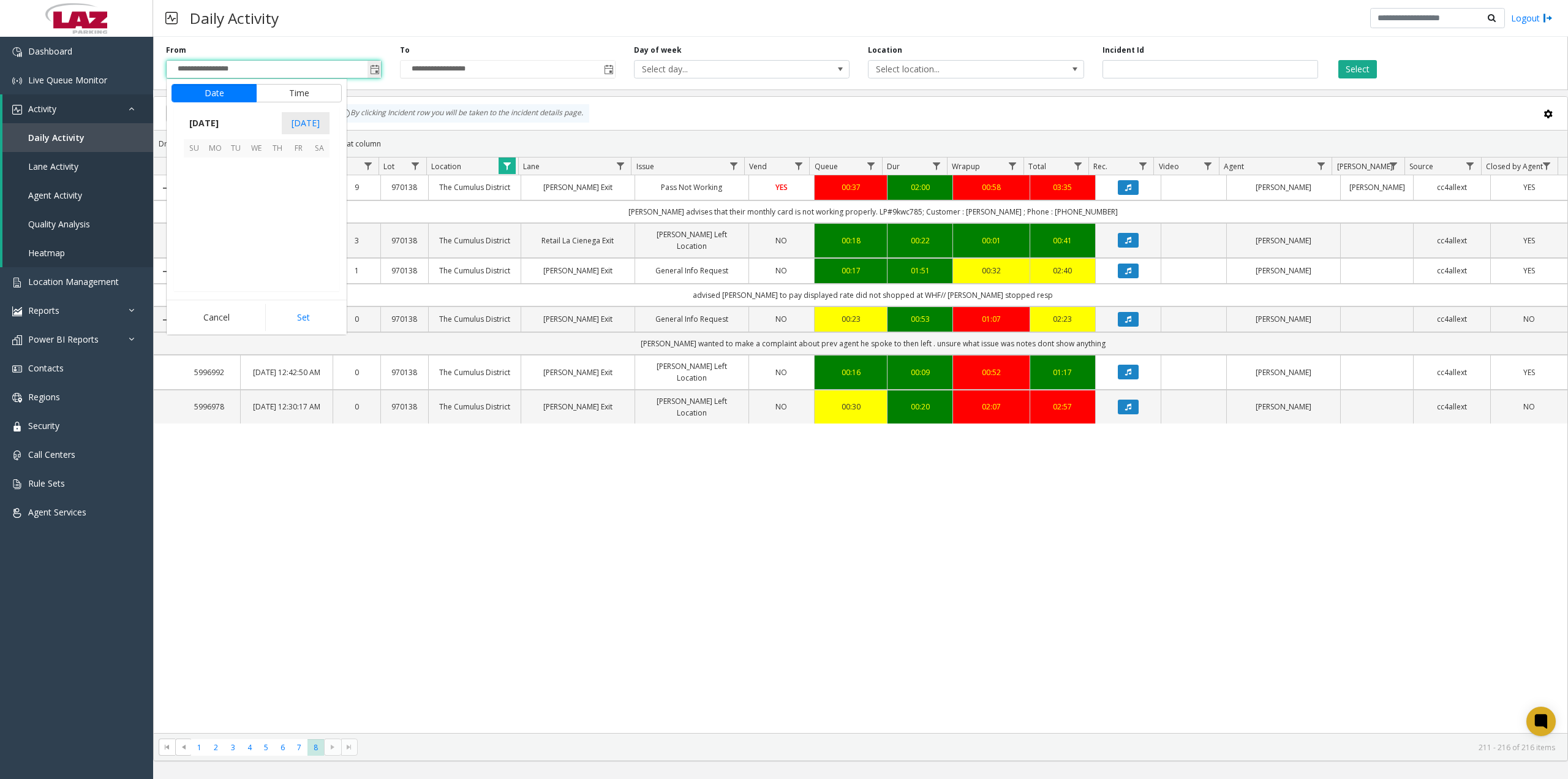
scroll to position [219699, 0]
click at [224, 121] on span "[DATE]" at bounding box center [204, 123] width 41 height 18
click at [253, 175] on span "[DATE]" at bounding box center [257, 179] width 29 height 29
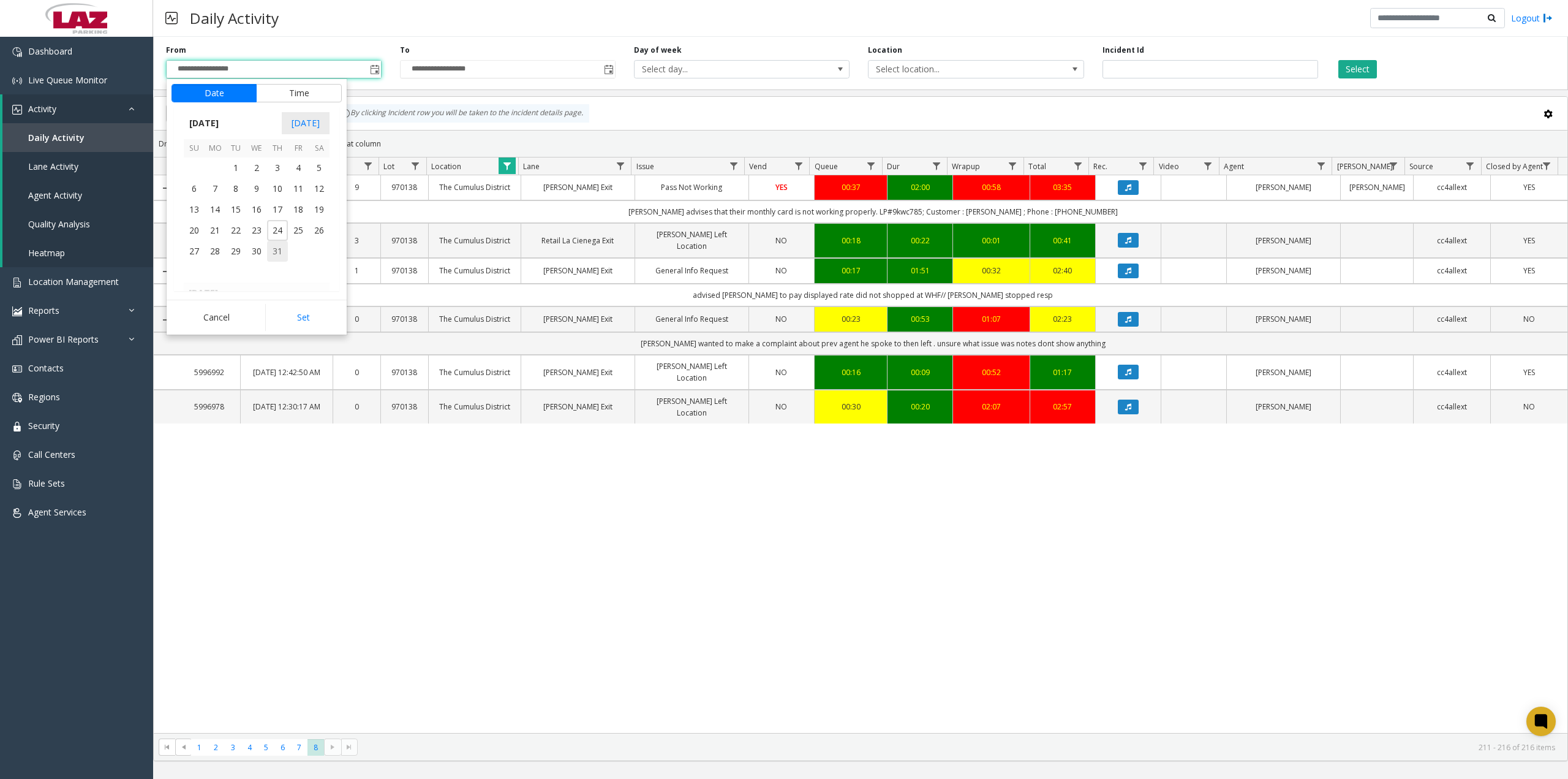
click at [277, 249] on span "31" at bounding box center [278, 251] width 21 height 21
click at [198, 209] on span "12" at bounding box center [202, 212] width 10 height 12
click at [258, 211] on span "00" at bounding box center [263, 212] width 10 height 12
click at [316, 209] on span "AM" at bounding box center [322, 212] width 14 height 12
click at [309, 316] on button "Set" at bounding box center [304, 318] width 77 height 27
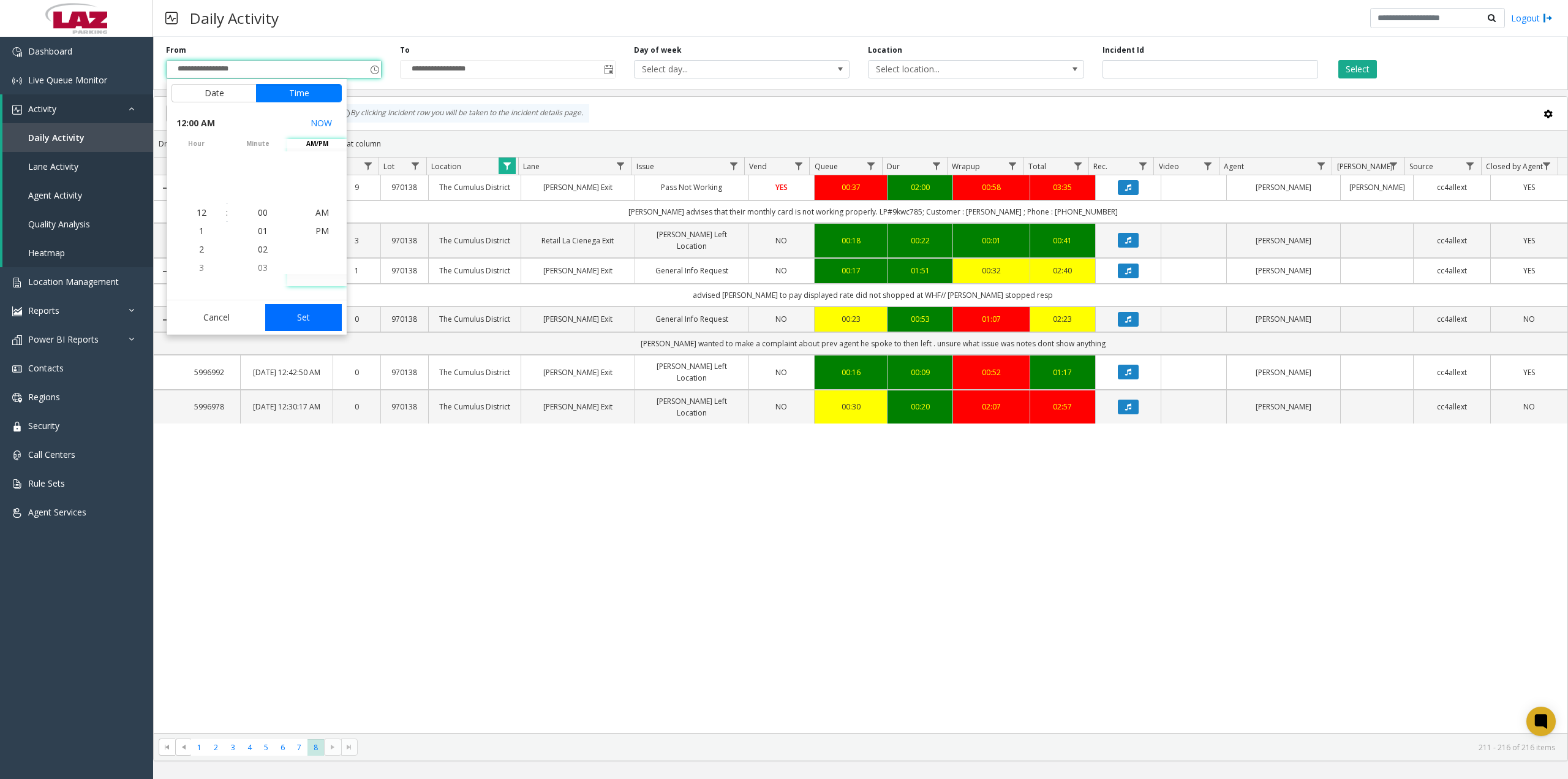
type input "**********"
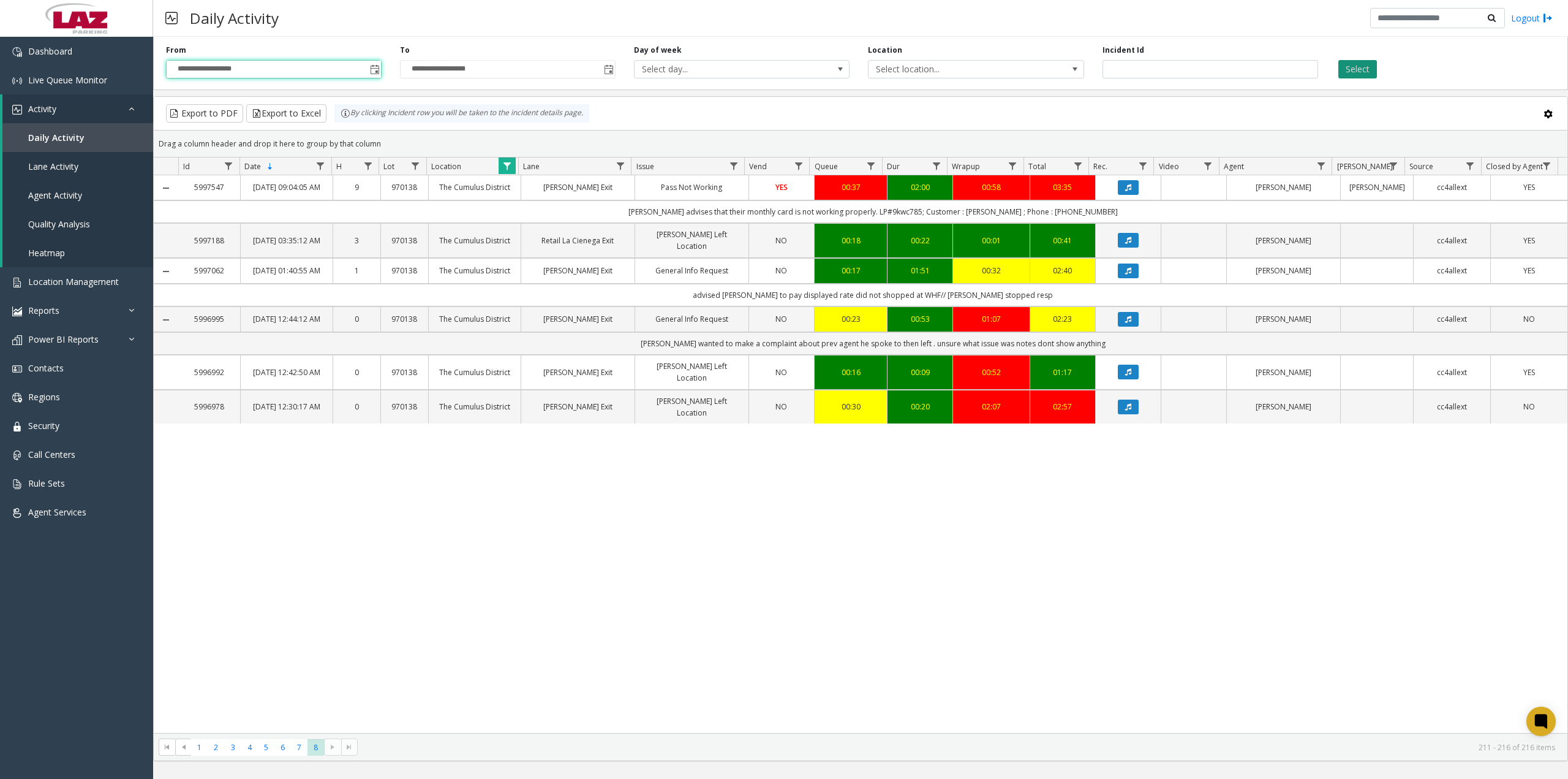
click at [1358, 71] on button "Select" at bounding box center [1358, 69] width 39 height 18
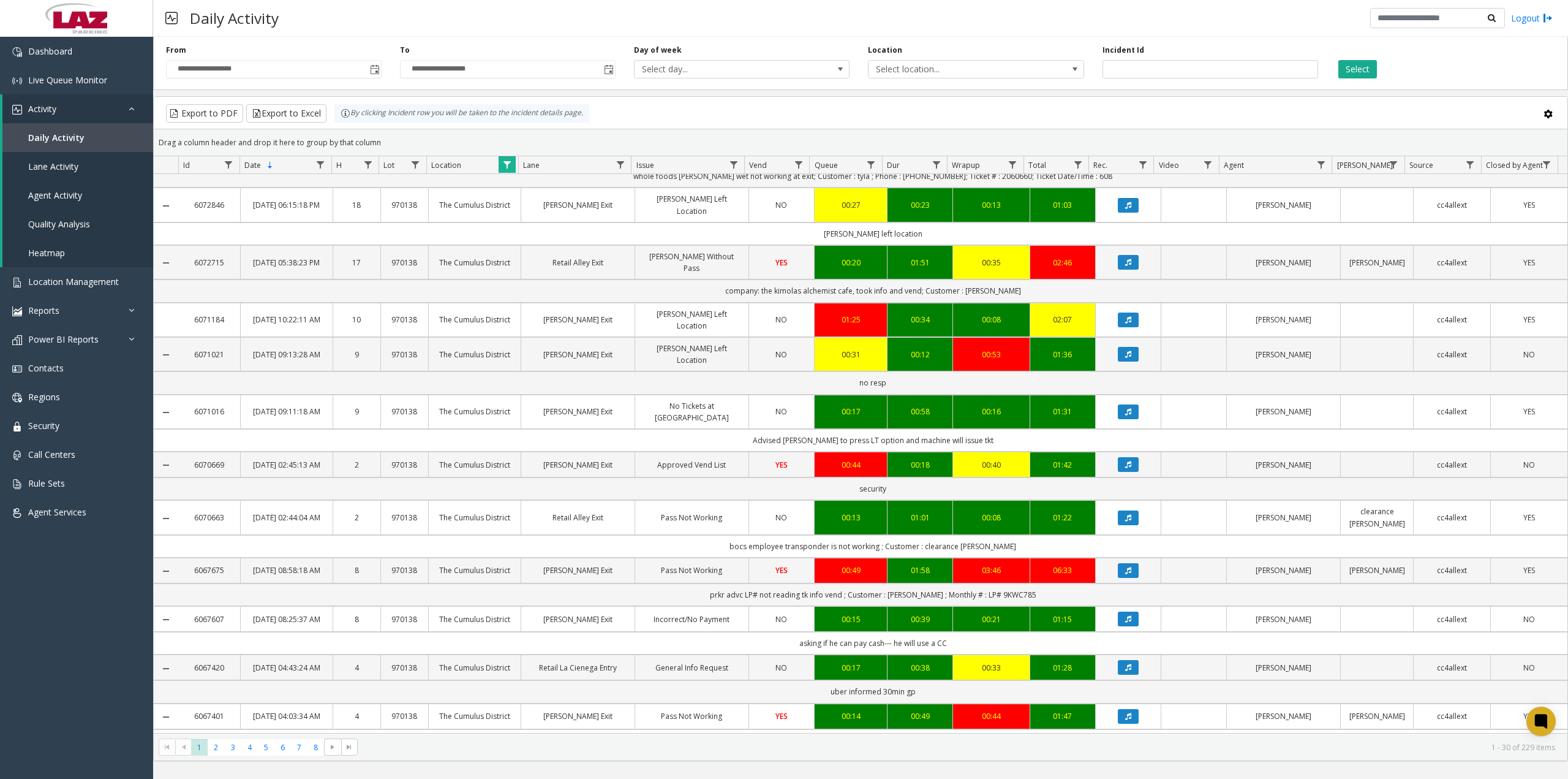
scroll to position [1115, 0]
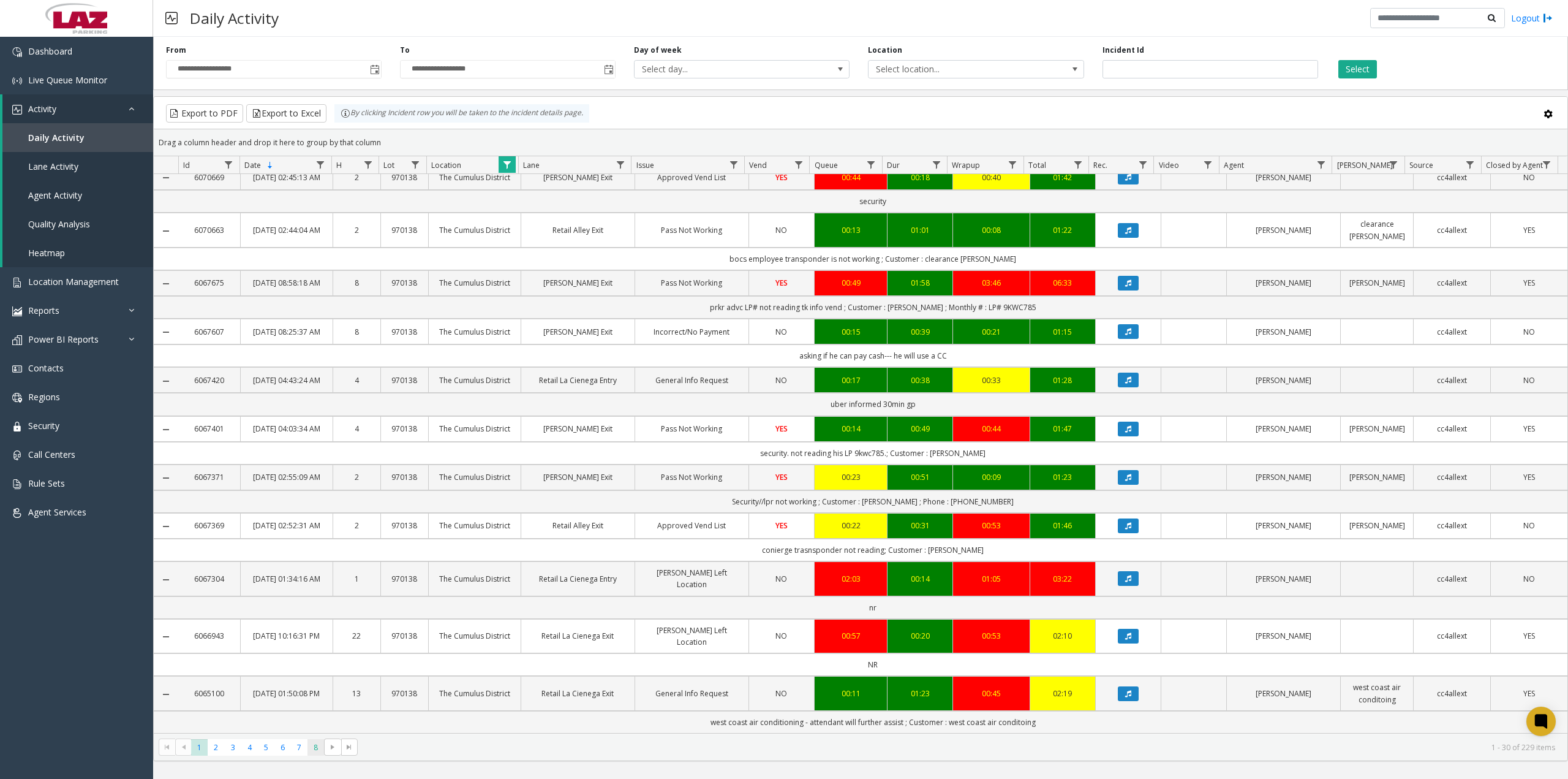
click at [319, 748] on span "8" at bounding box center [316, 746] width 16 height 16
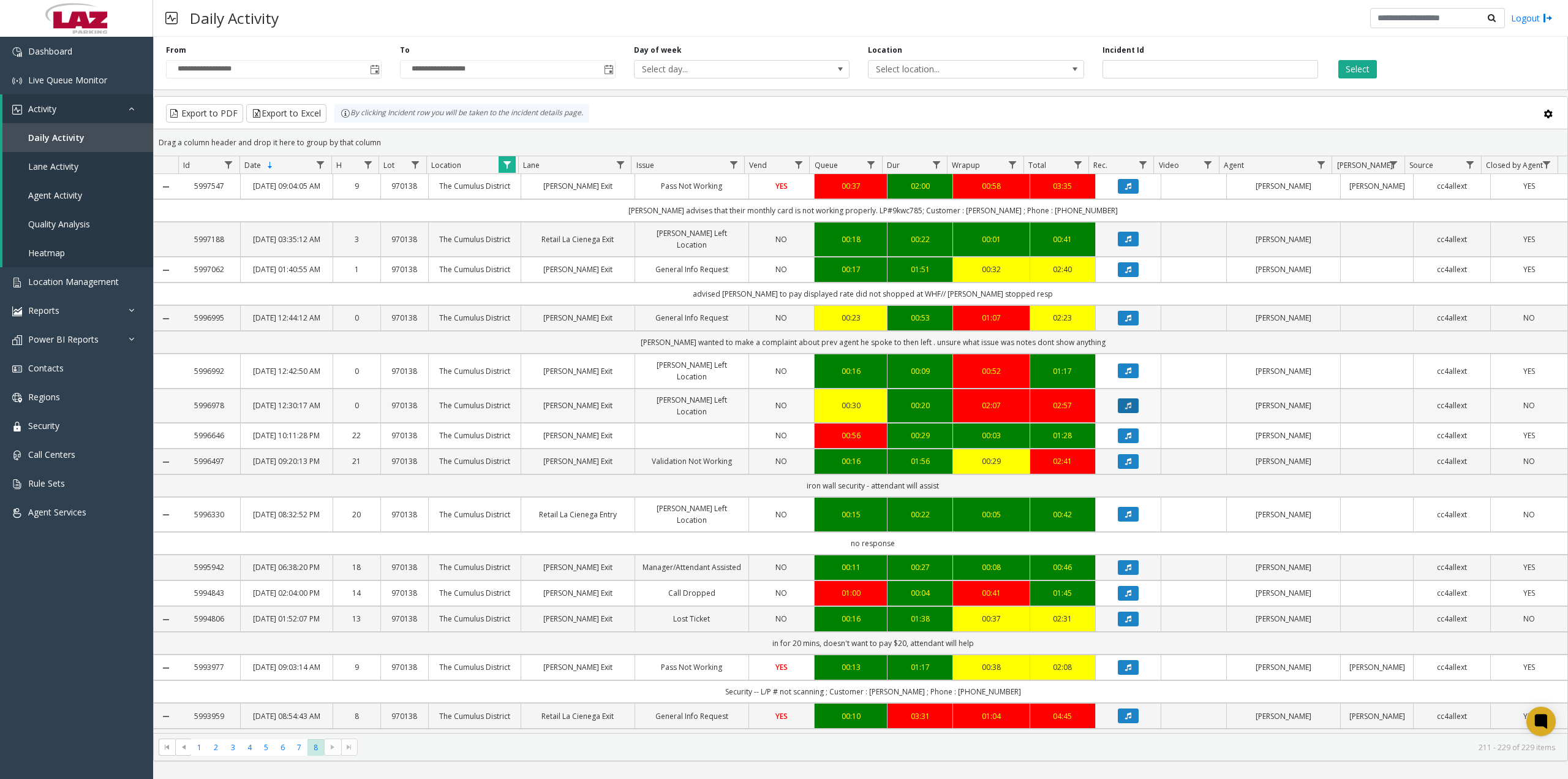
click at [1126, 409] on icon "Data table" at bounding box center [1129, 405] width 6 height 8
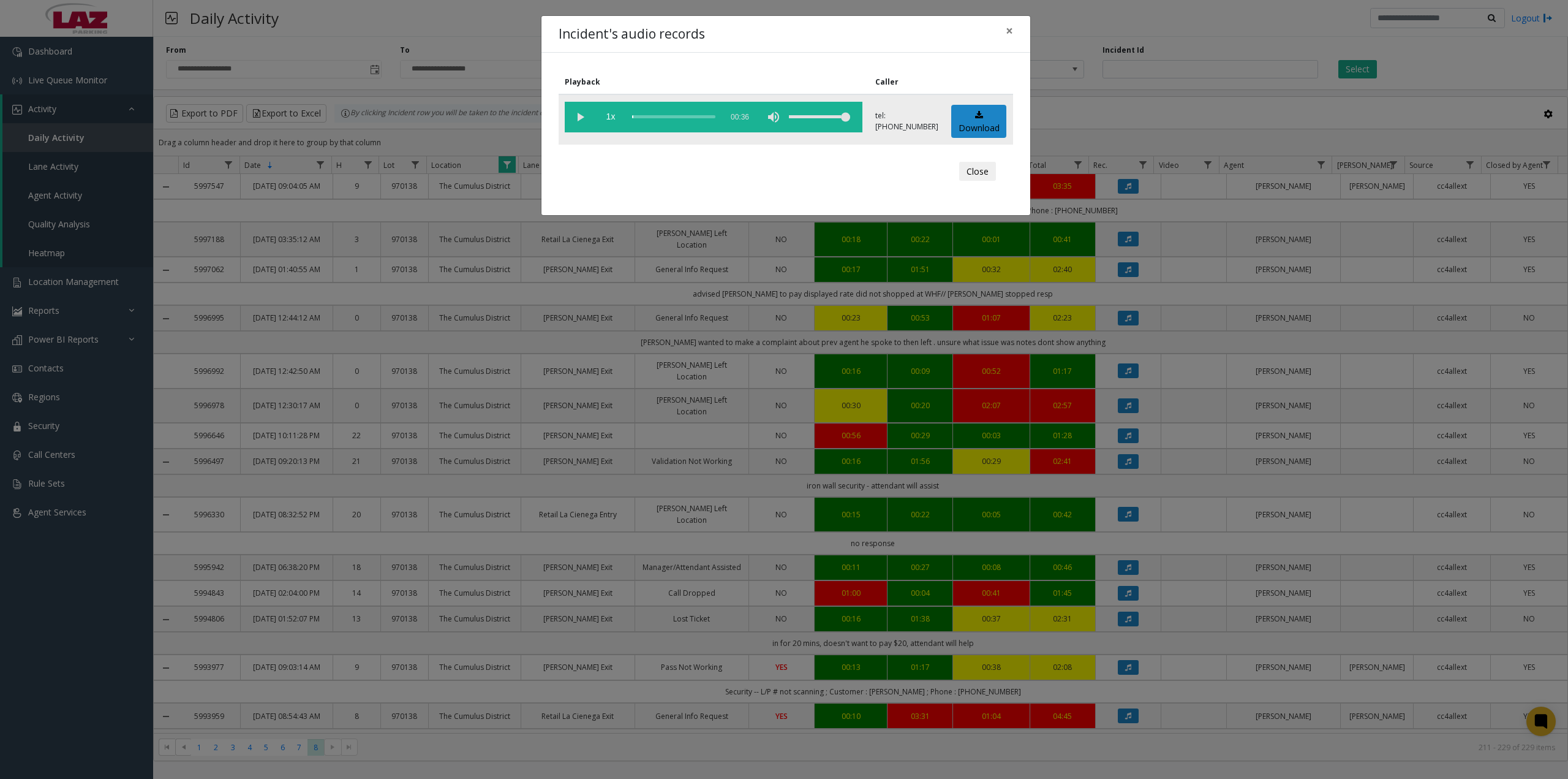
click at [583, 114] on vg-play-pause at bounding box center [580, 117] width 31 height 31
click at [646, 118] on div "scrub bar" at bounding box center [674, 117] width 83 height 31
click at [655, 117] on div "scrub bar" at bounding box center [674, 117] width 83 height 31
click at [667, 117] on div "scrub bar" at bounding box center [674, 117] width 83 height 31
click at [682, 117] on div "scrub bar" at bounding box center [674, 117] width 83 height 31
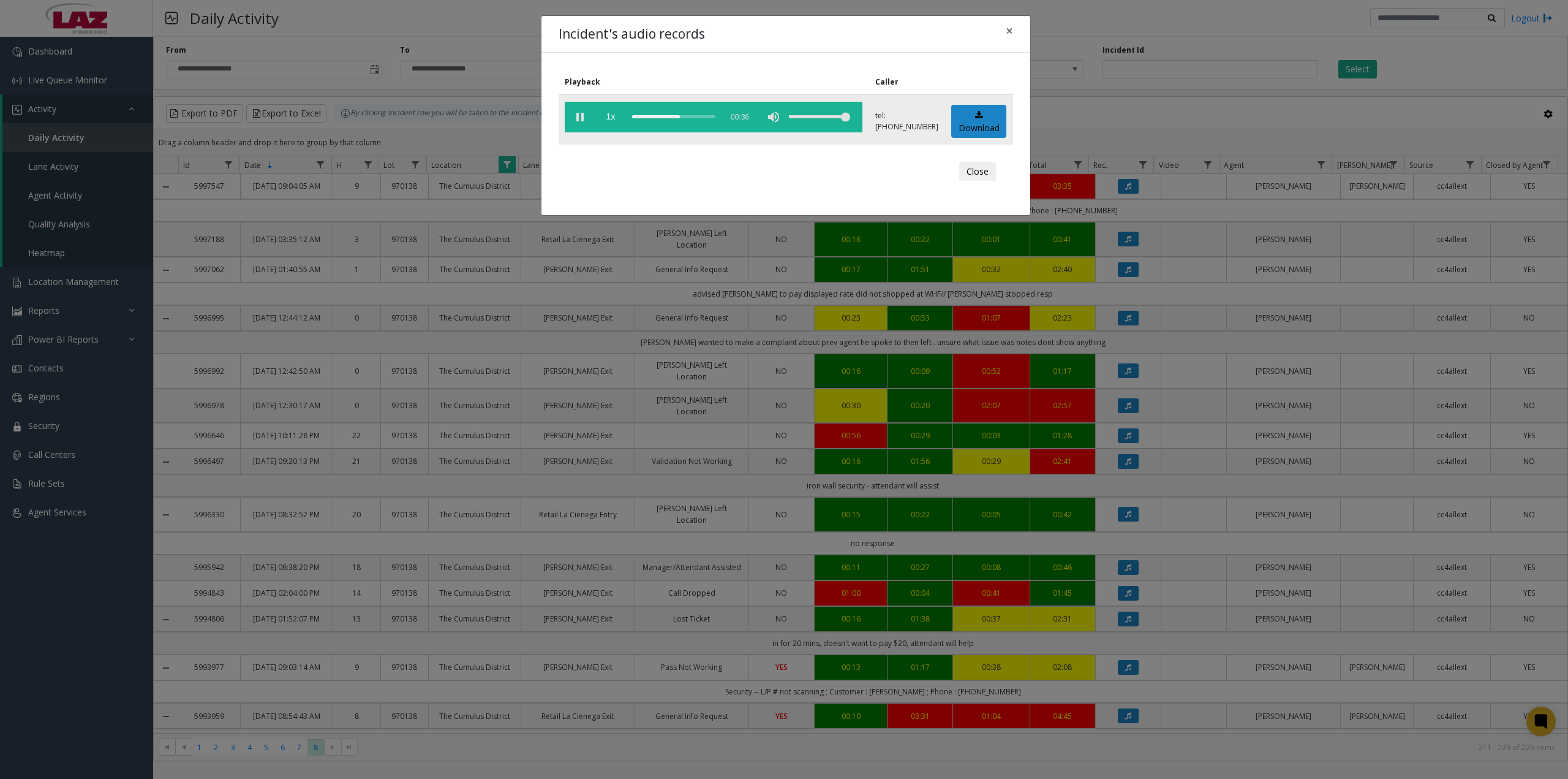
click at [698, 116] on div "scrub bar" at bounding box center [674, 117] width 83 height 31
click at [679, 115] on div "scrub bar" at bounding box center [674, 117] width 83 height 31
click at [1011, 33] on span "×" at bounding box center [1010, 31] width 8 height 17
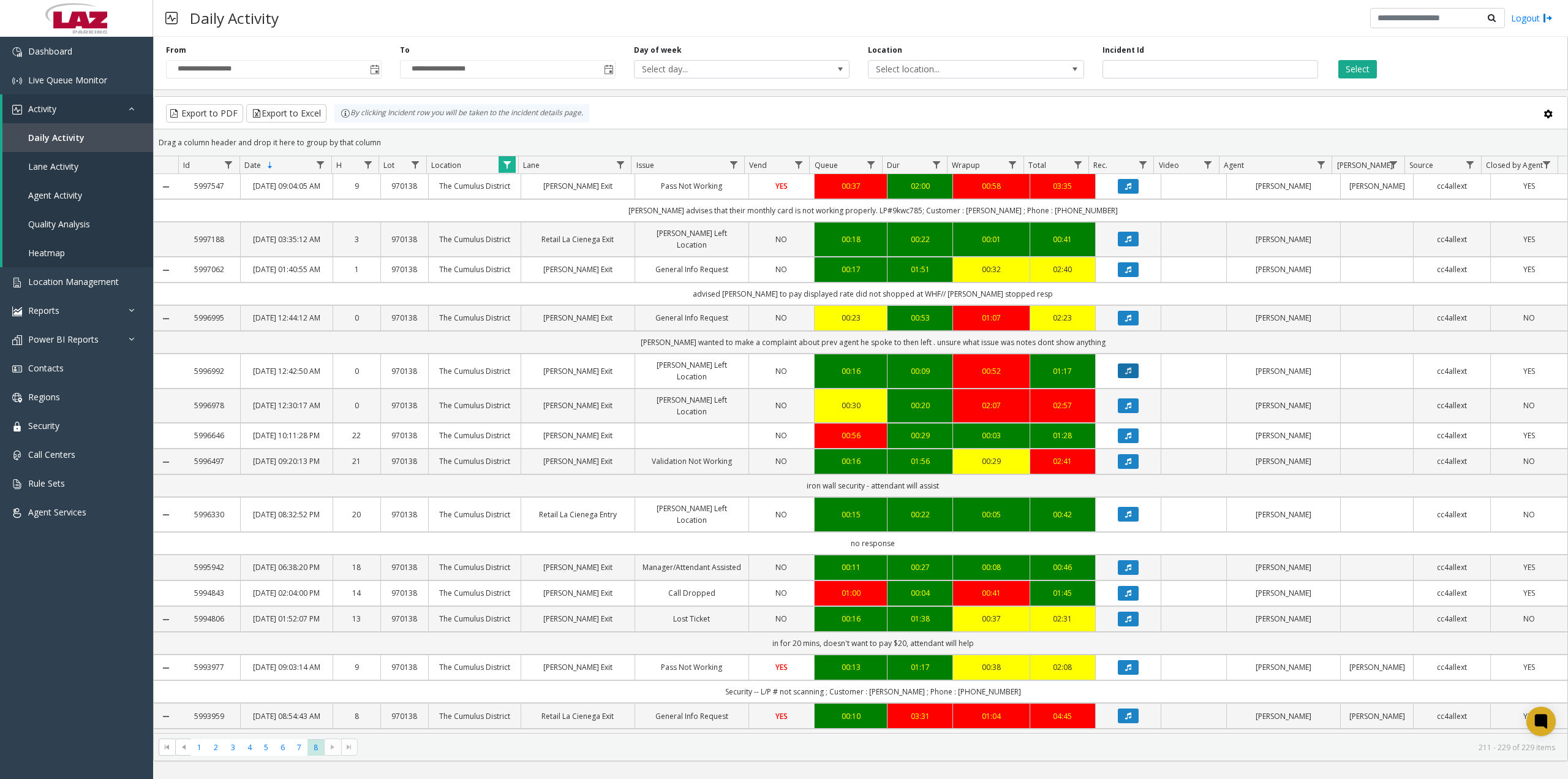
click at [1126, 375] on icon "Data table" at bounding box center [1129, 371] width 6 height 8
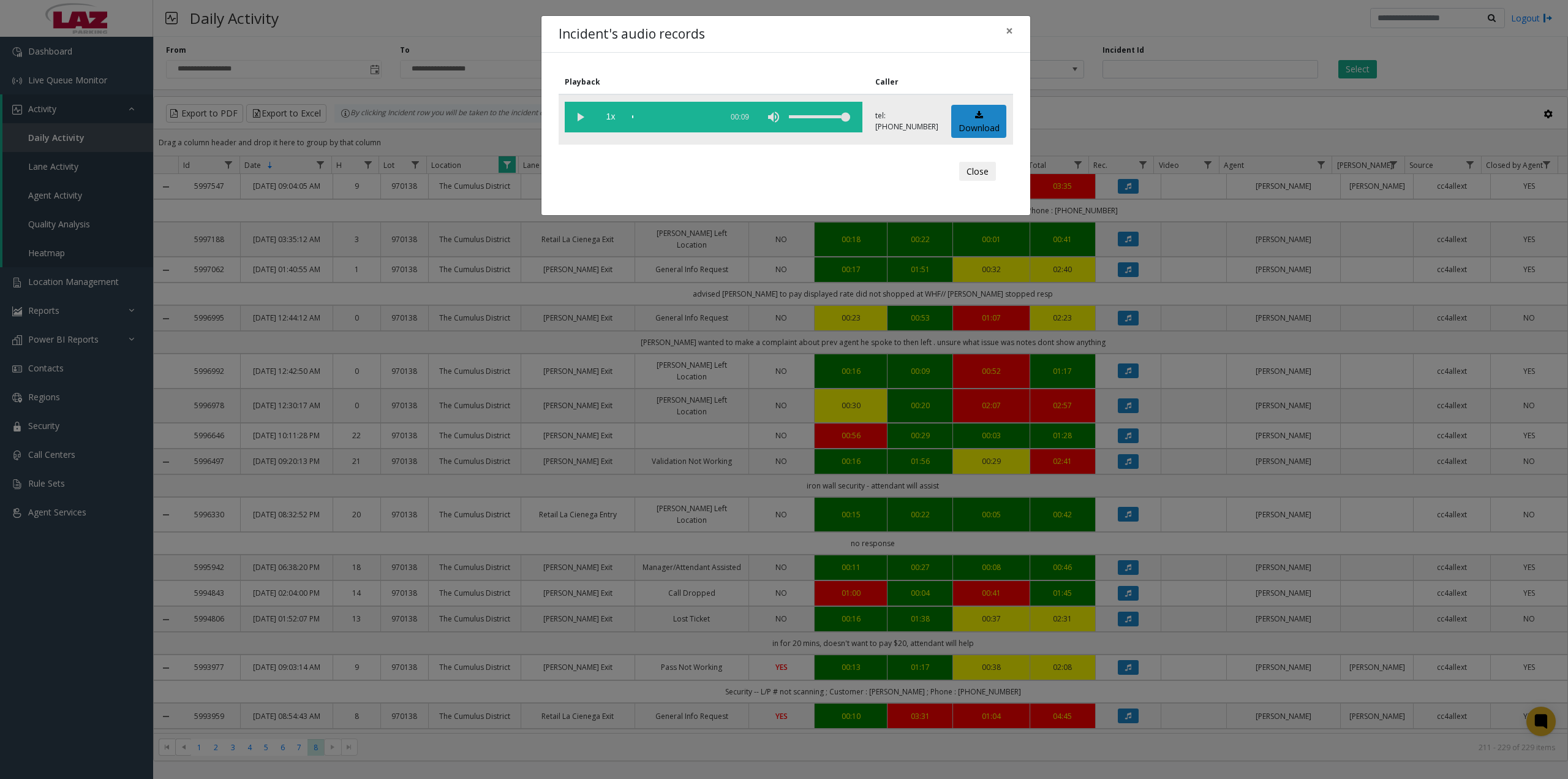
click at [586, 120] on vg-play-pause at bounding box center [580, 117] width 31 height 31
click at [673, 118] on div "scrub bar" at bounding box center [674, 117] width 83 height 31
click at [1008, 28] on span "×" at bounding box center [1010, 31] width 8 height 17
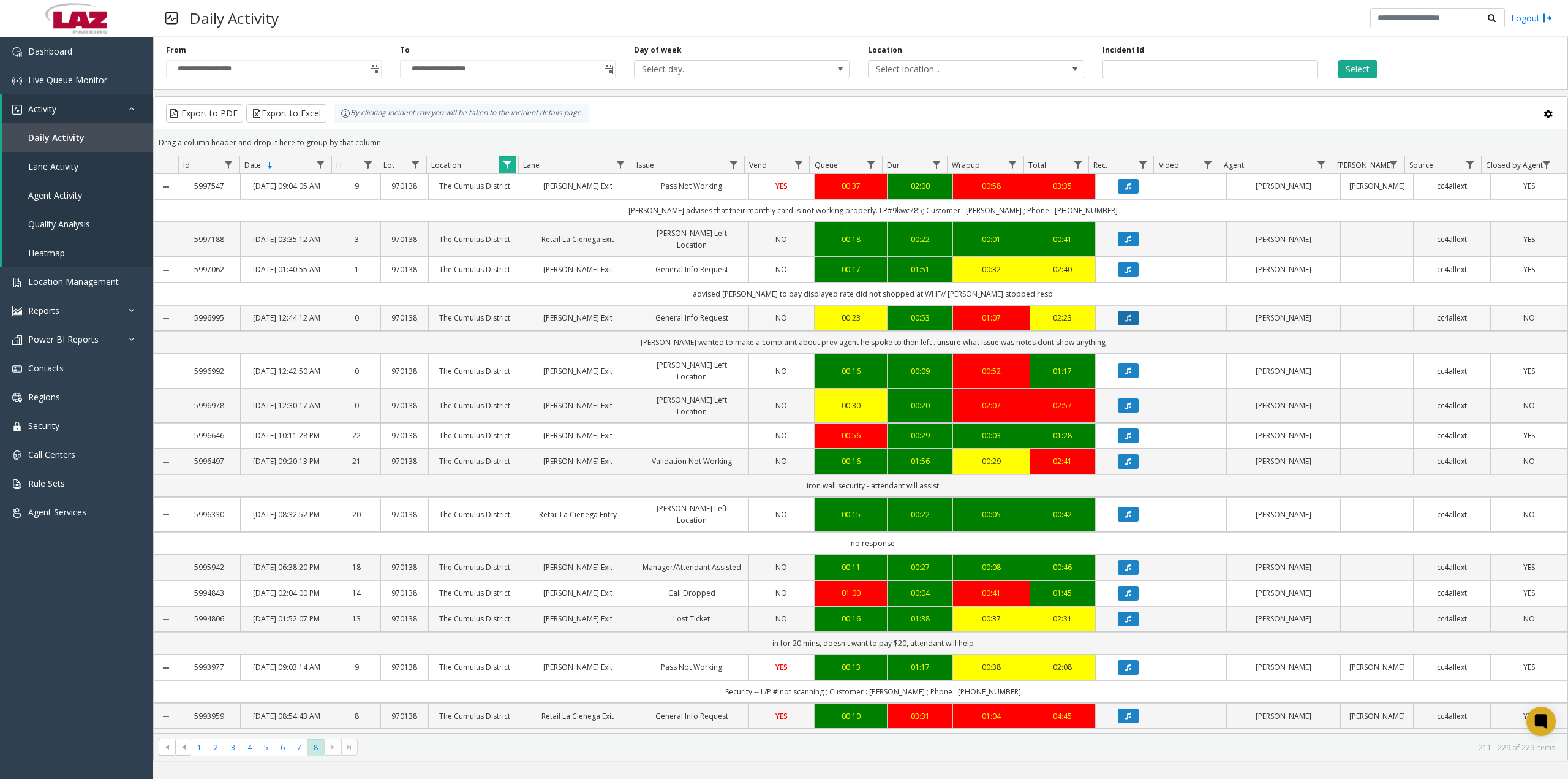
click at [1126, 321] on icon "Data table" at bounding box center [1129, 319] width 6 height 8
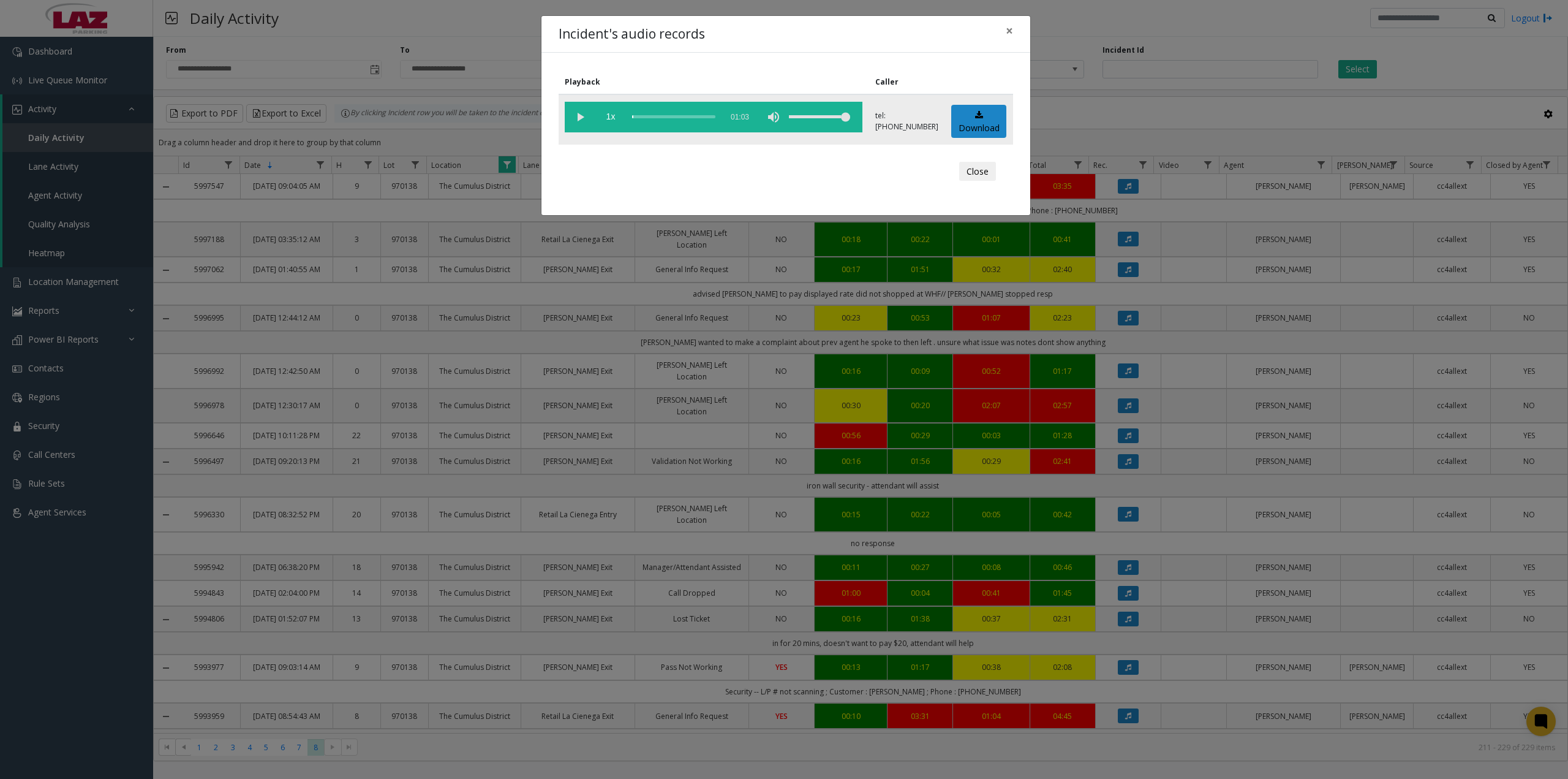
click at [586, 119] on vg-play-pause at bounding box center [580, 117] width 31 height 31
click at [651, 117] on div "scrub bar" at bounding box center [674, 117] width 83 height 31
click at [702, 117] on div "scrub bar" at bounding box center [674, 117] width 83 height 31
click at [714, 117] on div "scrub bar" at bounding box center [674, 117] width 83 height 31
click at [1011, 33] on span "×" at bounding box center [1010, 31] width 8 height 17
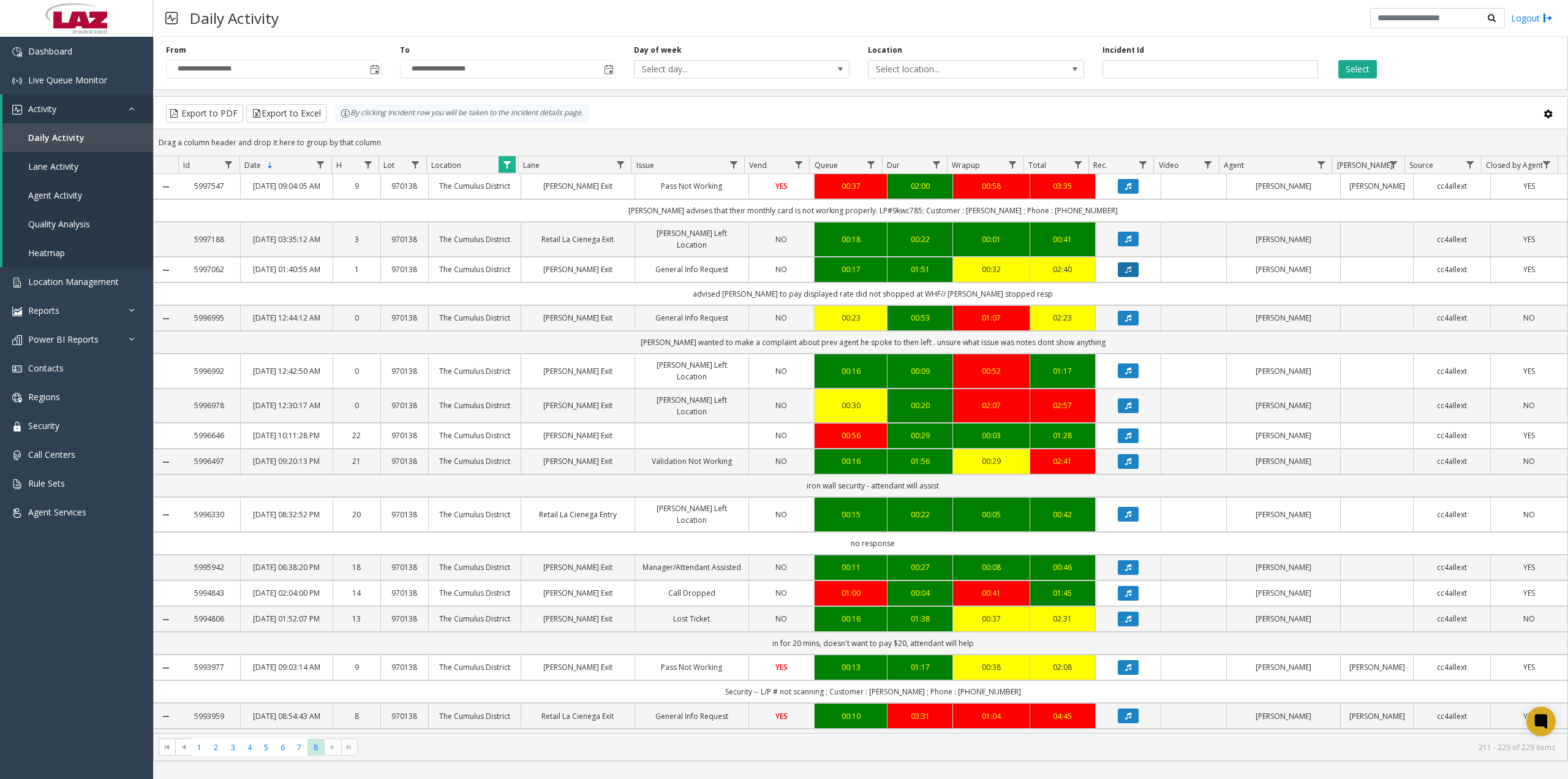
click at [1126, 273] on icon "Data table" at bounding box center [1129, 269] width 6 height 8
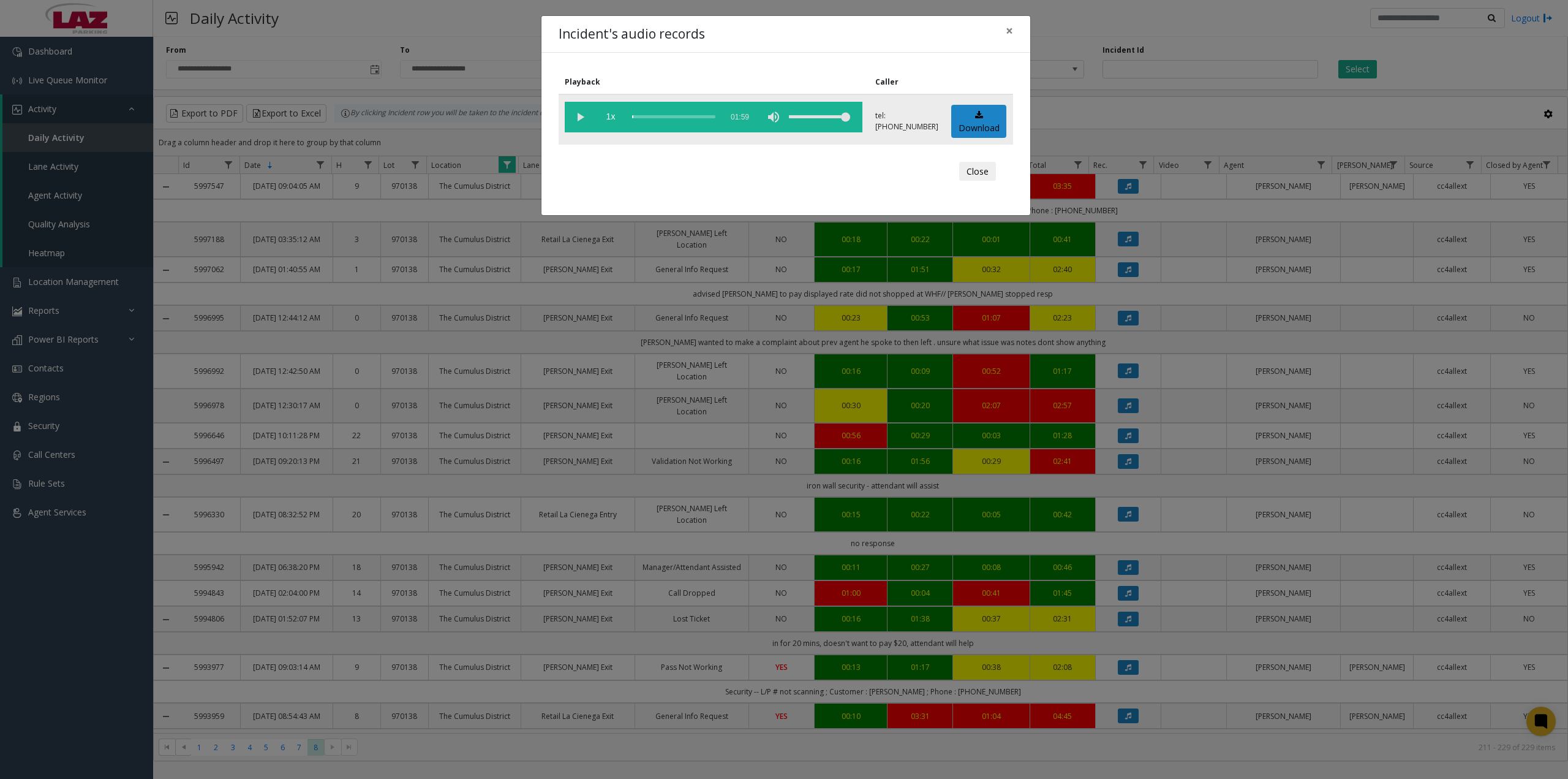
click at [581, 112] on vg-play-pause at bounding box center [580, 117] width 31 height 31
click at [639, 115] on div "scrub bar" at bounding box center [674, 117] width 83 height 31
click at [645, 117] on div "scrub bar" at bounding box center [674, 117] width 83 height 31
click at [1008, 29] on span "×" at bounding box center [1010, 31] width 8 height 17
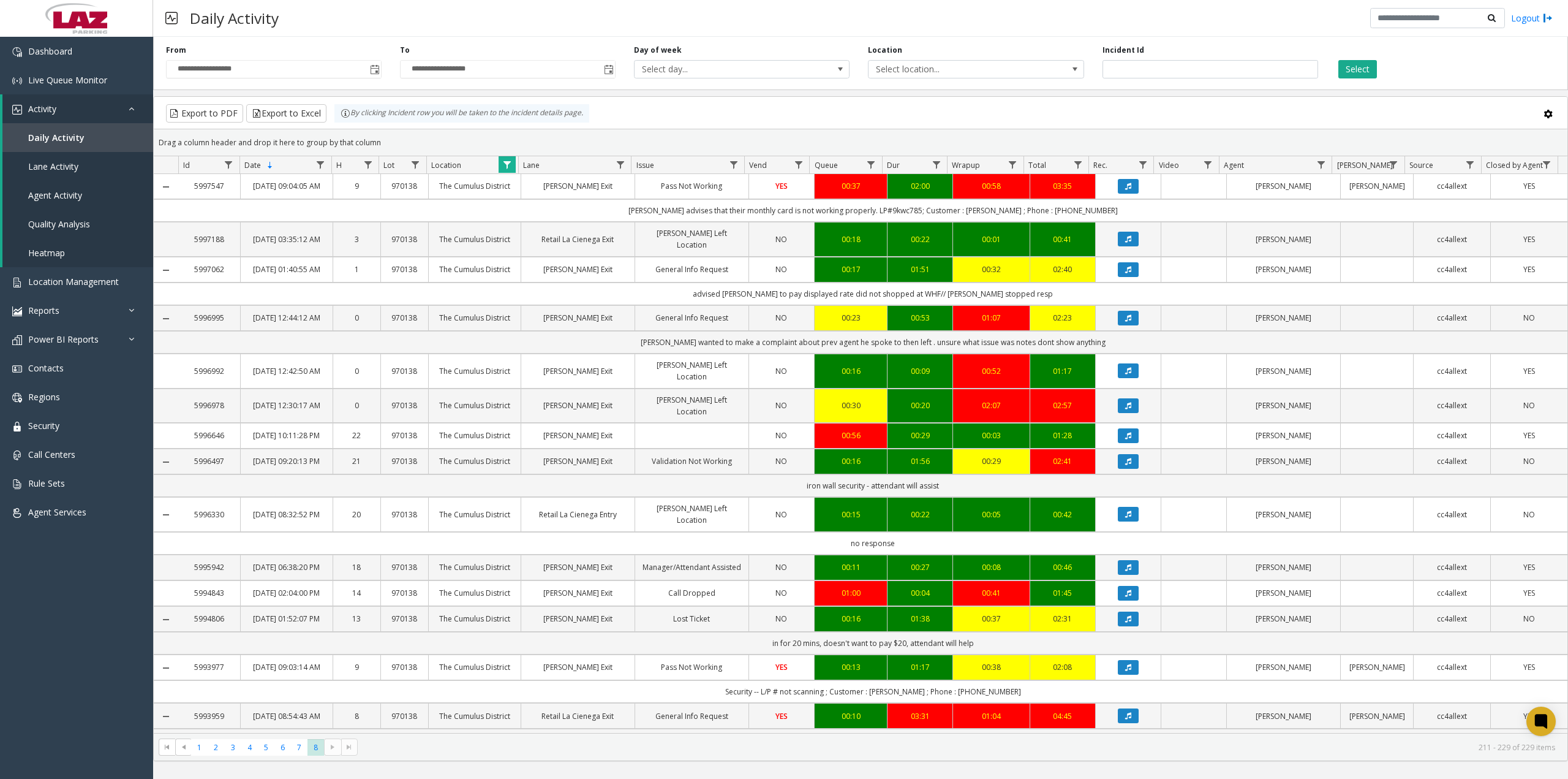
click at [329, 749] on kendo-pager-next-buttons at bounding box center [341, 747] width 33 height 17
click at [295, 749] on span "7" at bounding box center [298, 746] width 16 height 16
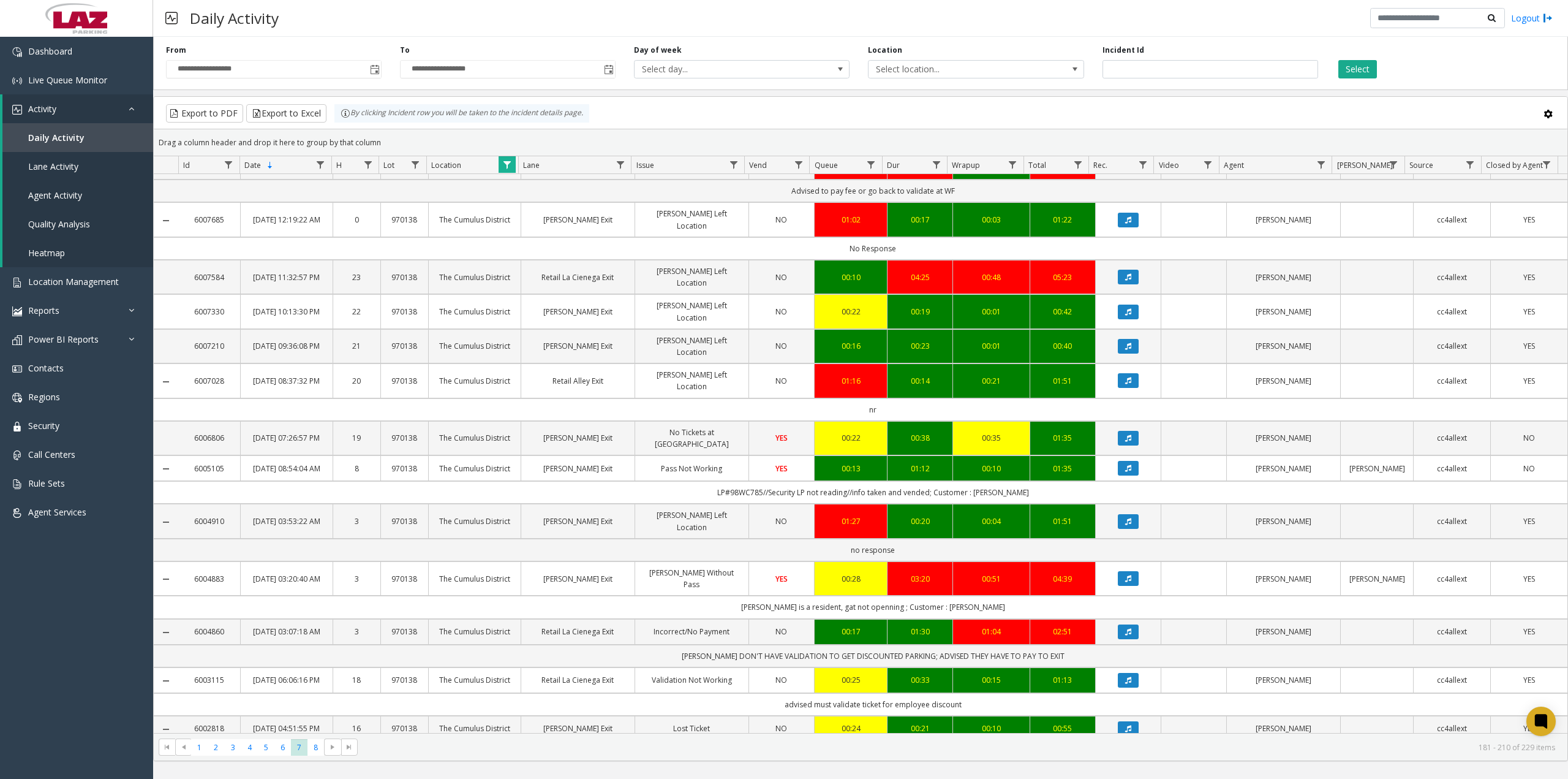
scroll to position [306, 0]
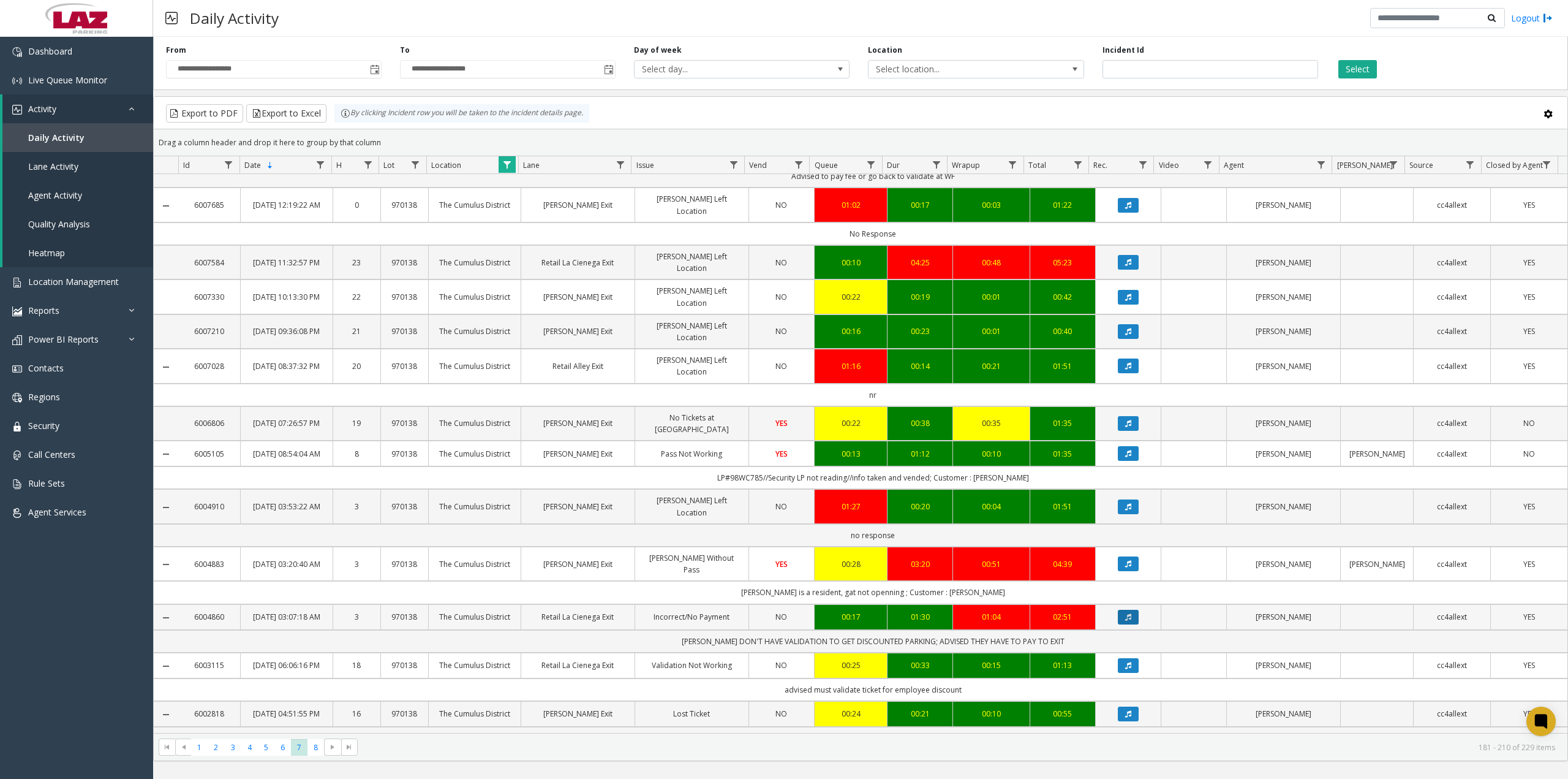
click at [1126, 625] on button "Data table" at bounding box center [1129, 616] width 21 height 14
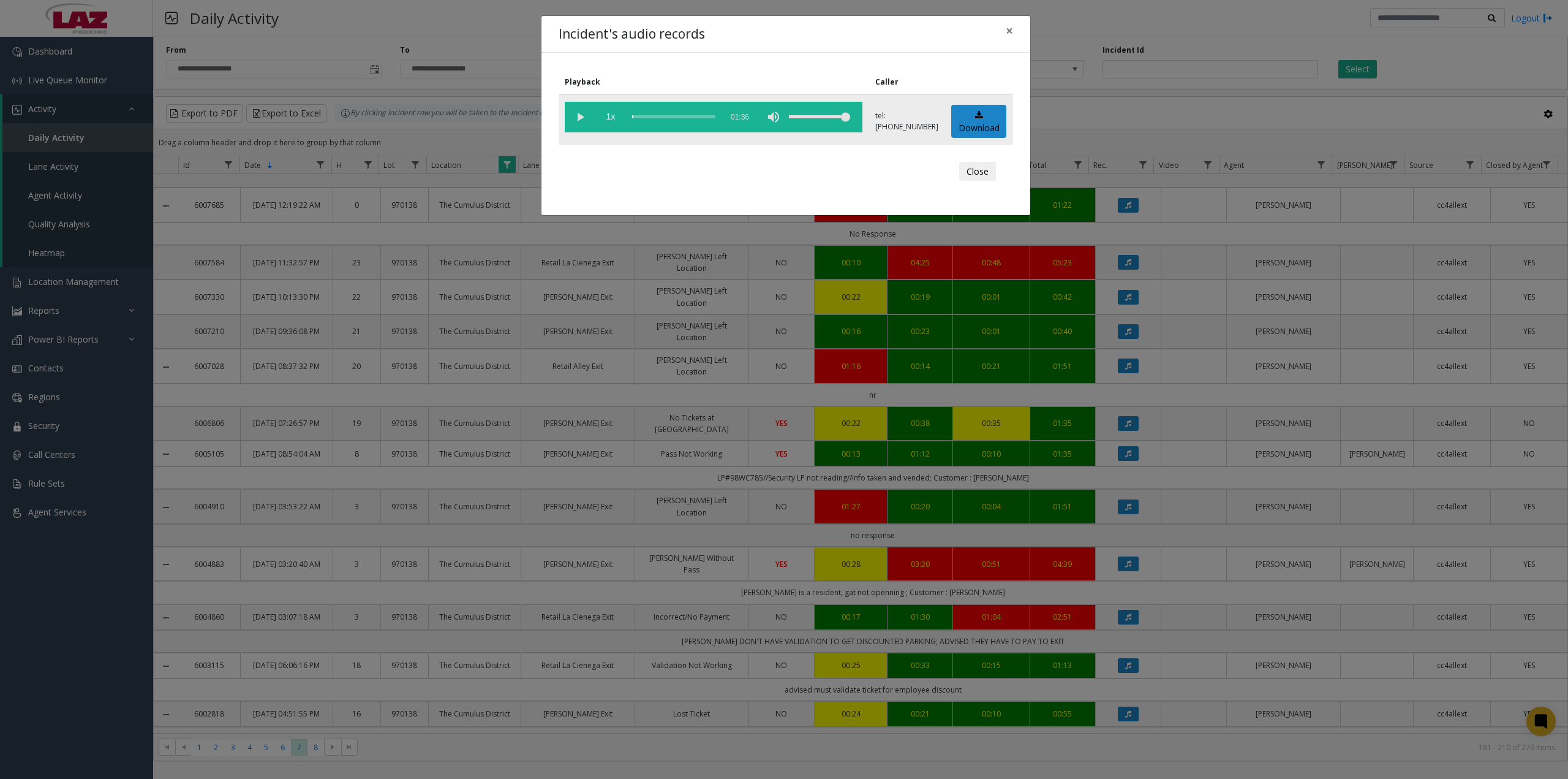
click at [579, 122] on vg-play-pause at bounding box center [580, 117] width 31 height 31
click at [643, 117] on div "scrub bar" at bounding box center [674, 117] width 83 height 31
click at [1010, 28] on span "×" at bounding box center [1010, 31] width 8 height 17
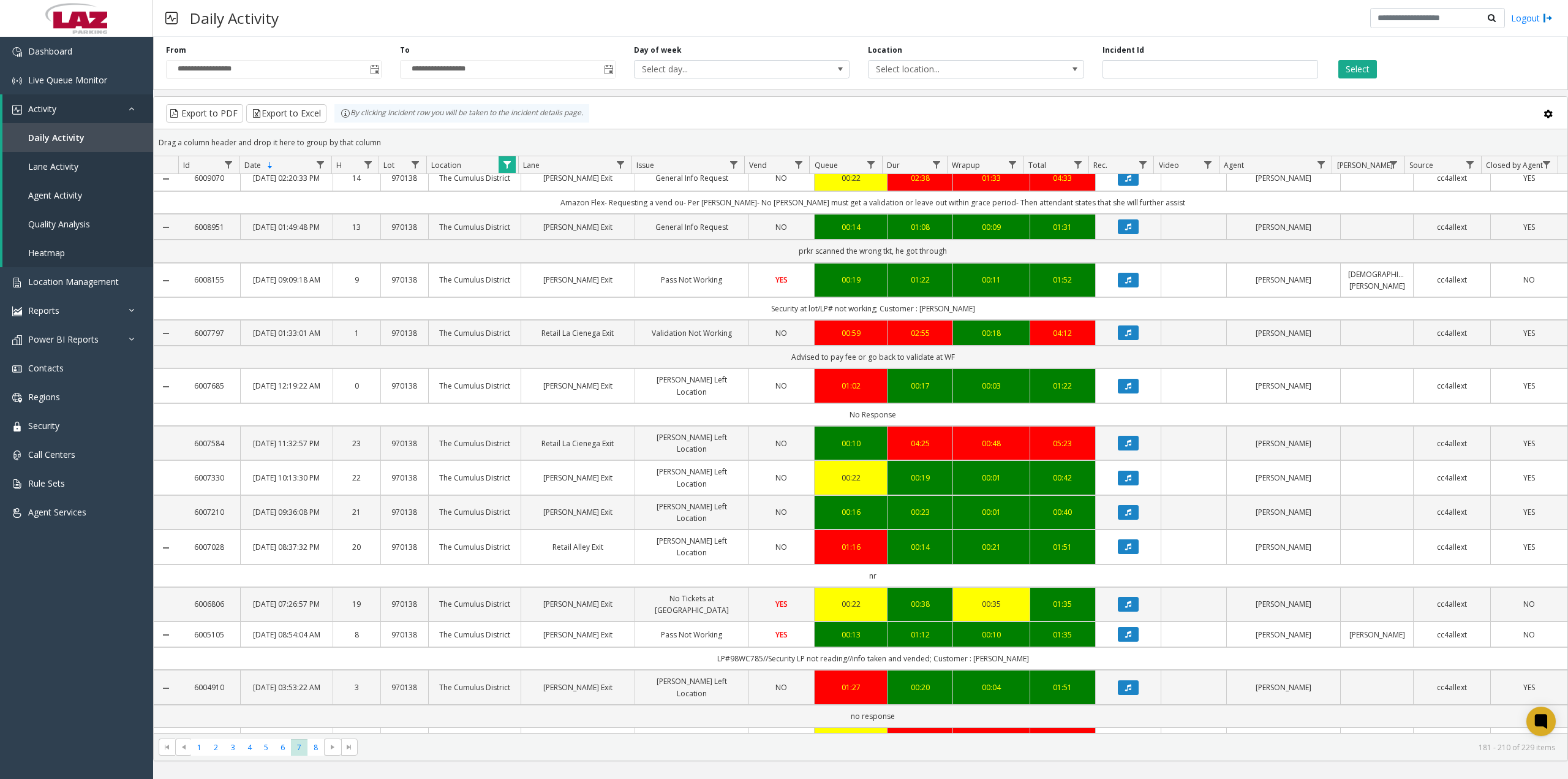
scroll to position [123, 0]
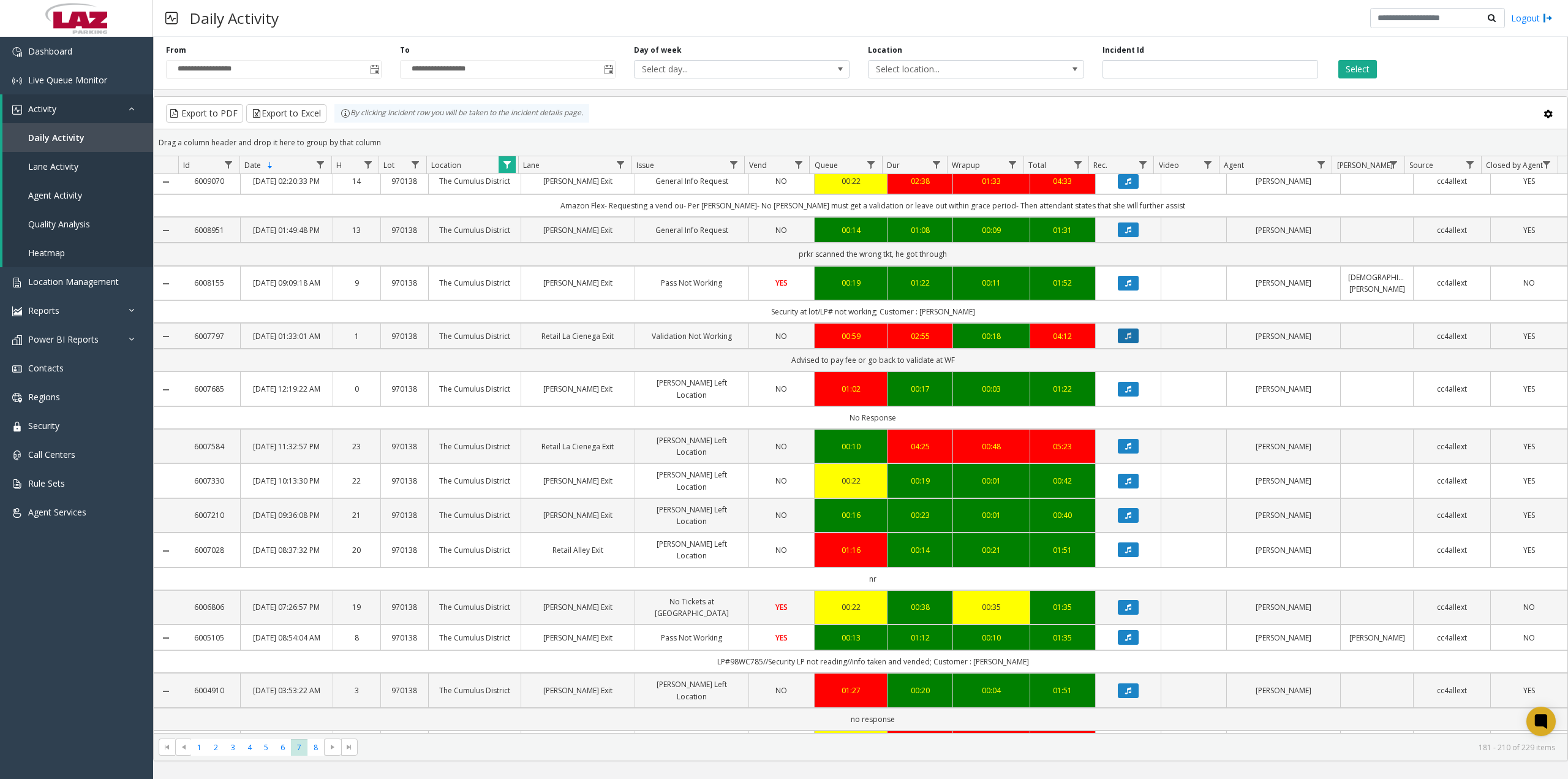
click at [1124, 343] on button "Data table" at bounding box center [1129, 335] width 21 height 14
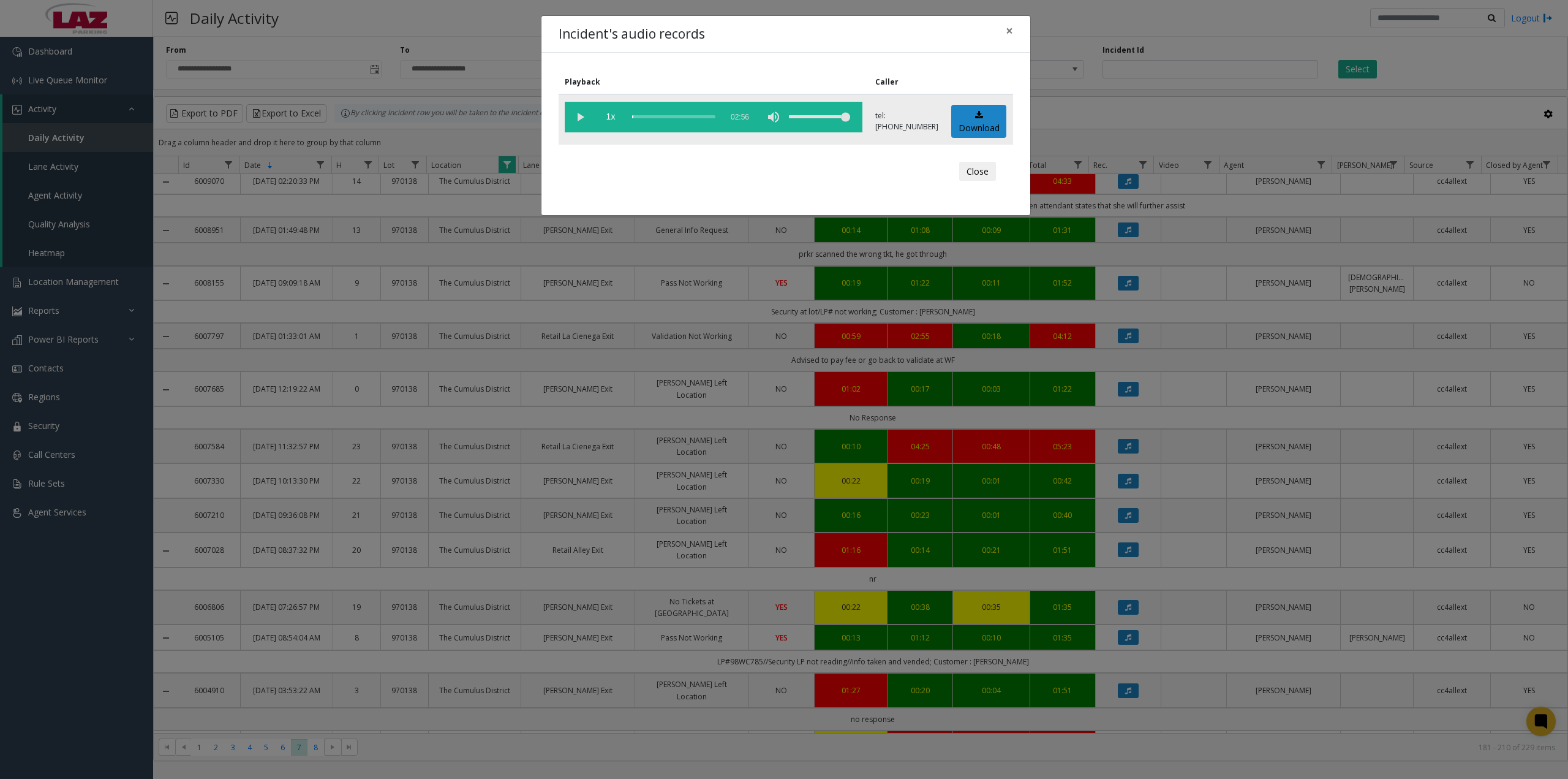
click at [582, 120] on vg-play-pause at bounding box center [580, 117] width 31 height 31
click at [644, 118] on div "scrub bar" at bounding box center [674, 117] width 83 height 31
click at [638, 117] on div "scrub bar" at bounding box center [674, 117] width 83 height 31
click at [1008, 28] on span "×" at bounding box center [1010, 31] width 8 height 17
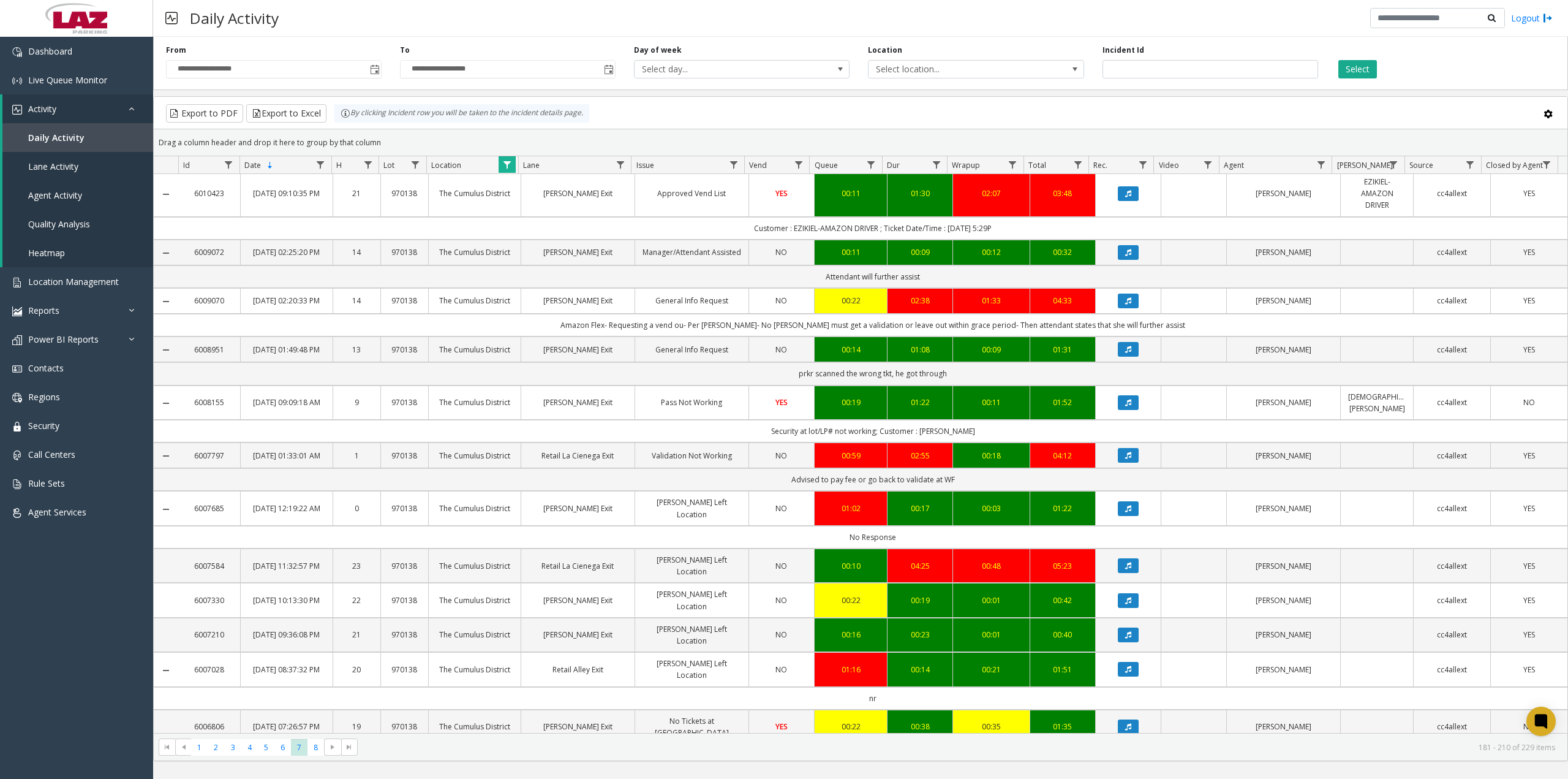
scroll to position [0, 0]
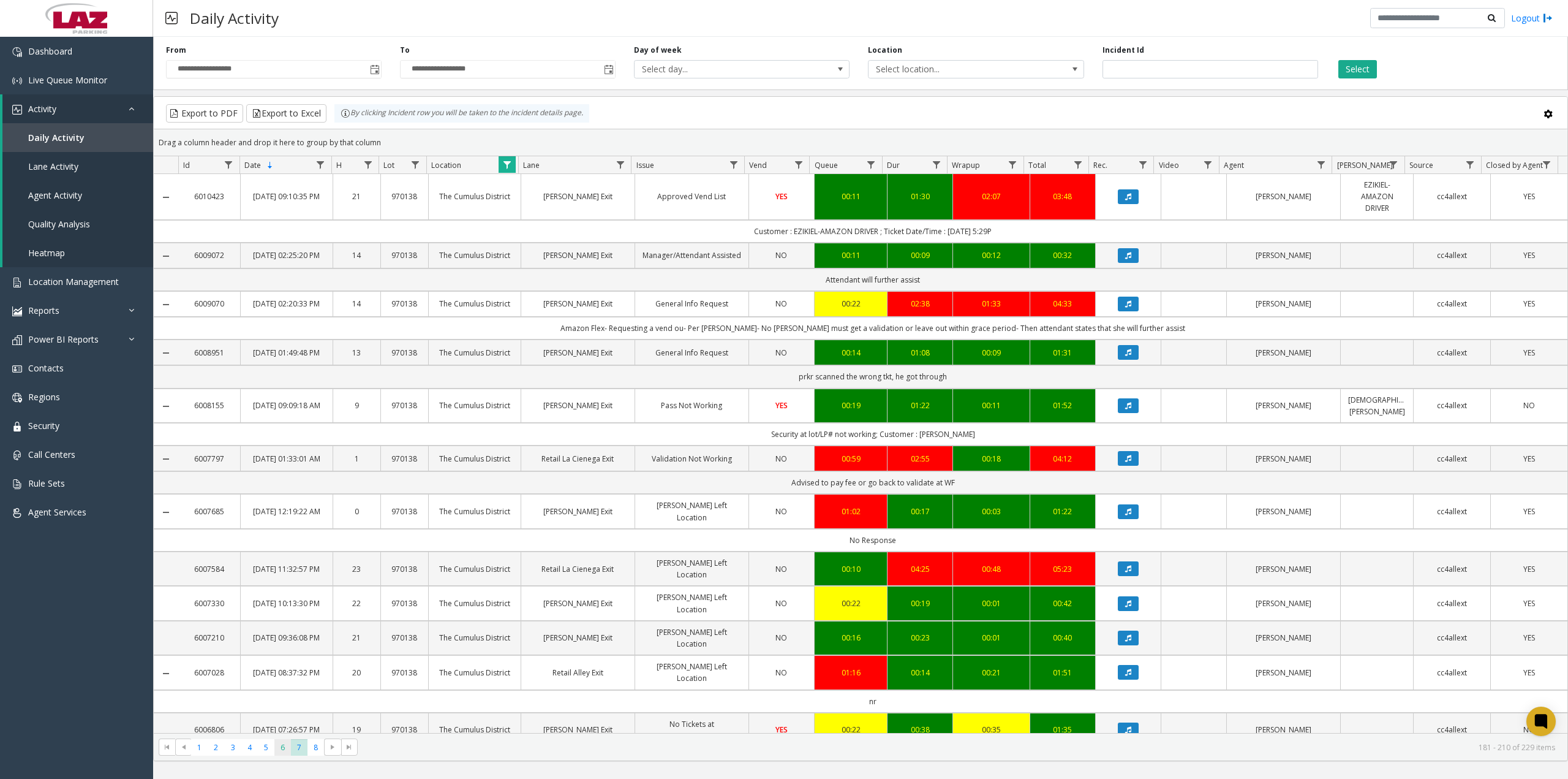
click at [283, 745] on span "6" at bounding box center [282, 746] width 16 height 16
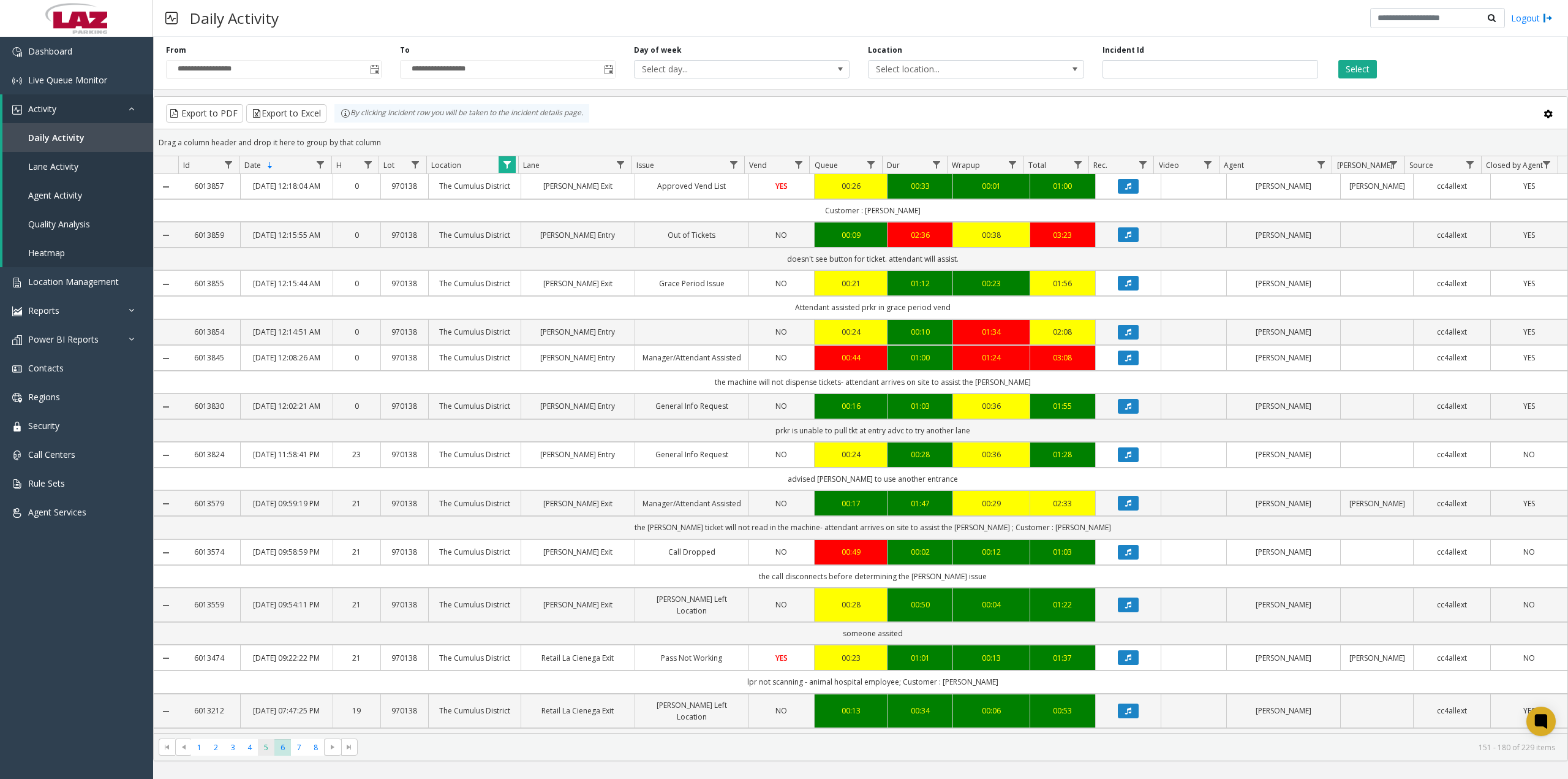
click at [266, 749] on span "5" at bounding box center [266, 746] width 16 height 16
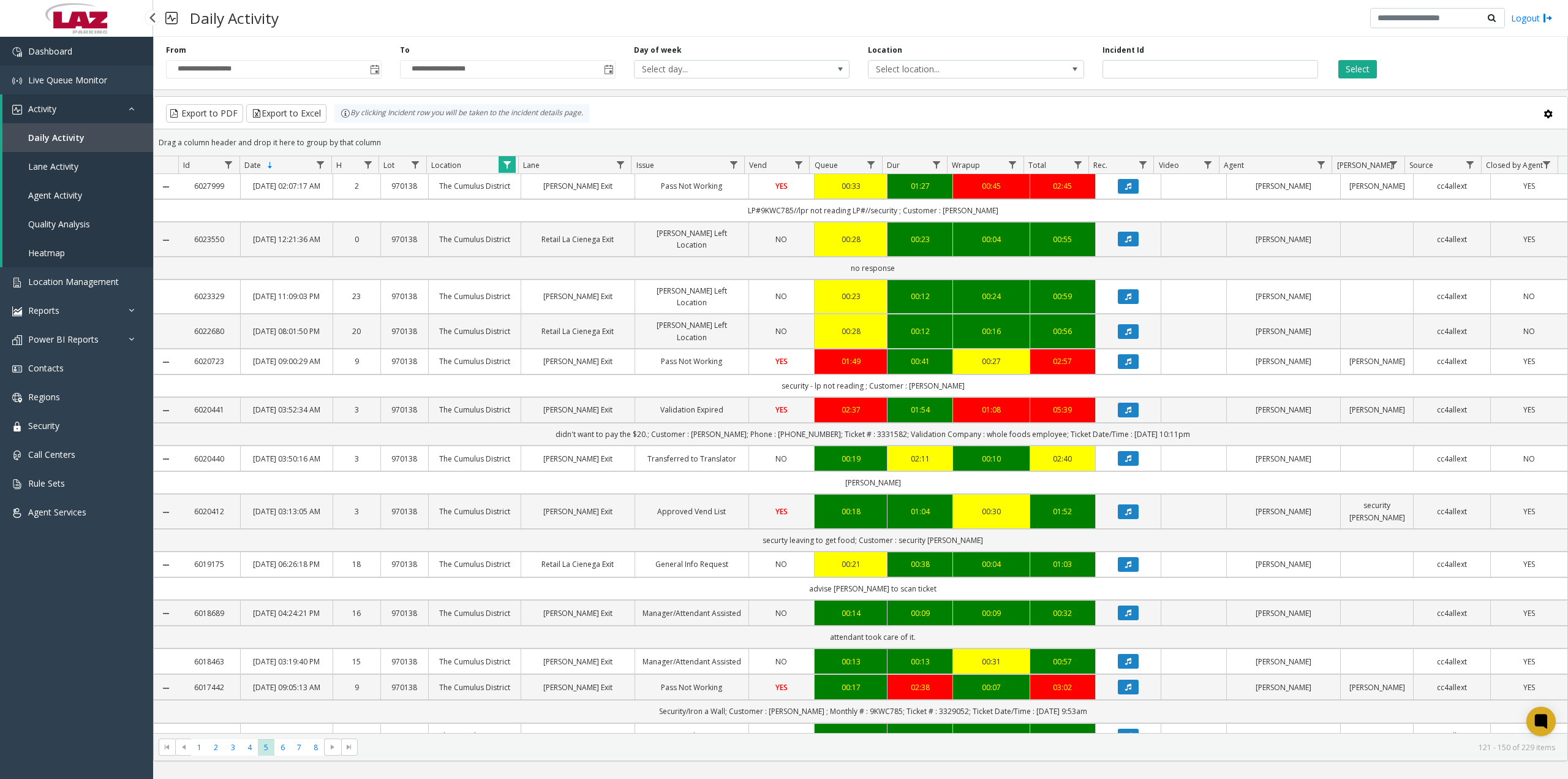
click at [95, 55] on link "Dashboard" at bounding box center [76, 51] width 154 height 29
